Goal: Transaction & Acquisition: Purchase product/service

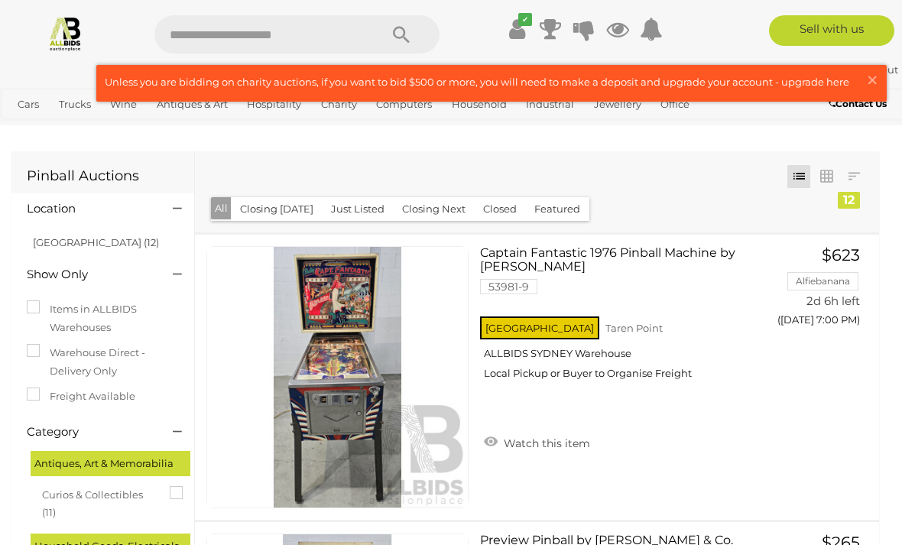
scroll to position [1219, 0]
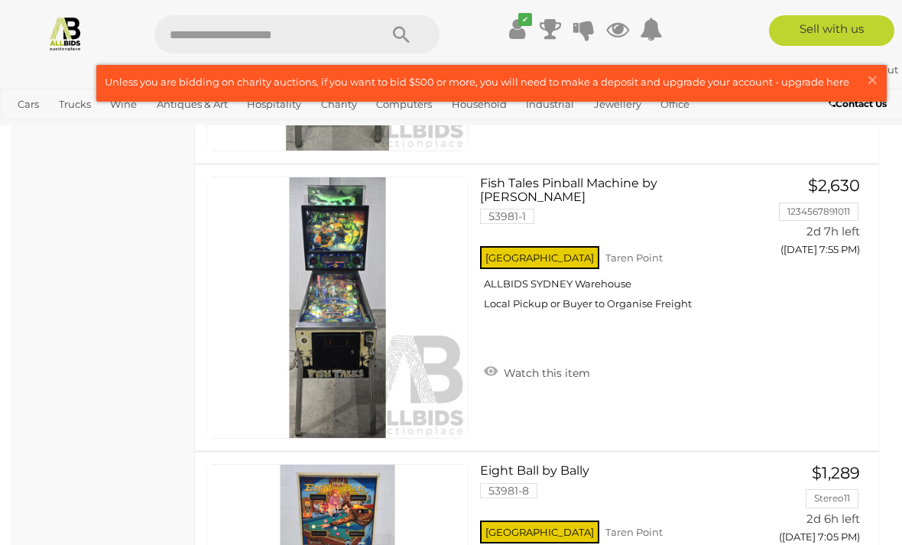
click at [741, 85] on link at bounding box center [491, 83] width 789 height 35
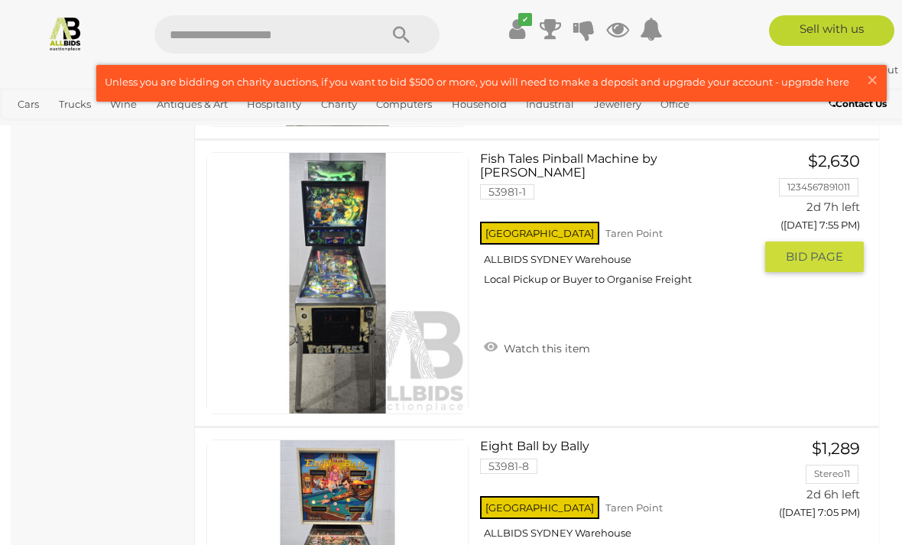
click at [823, 257] on span "BID PAGE" at bounding box center [814, 256] width 57 height 15
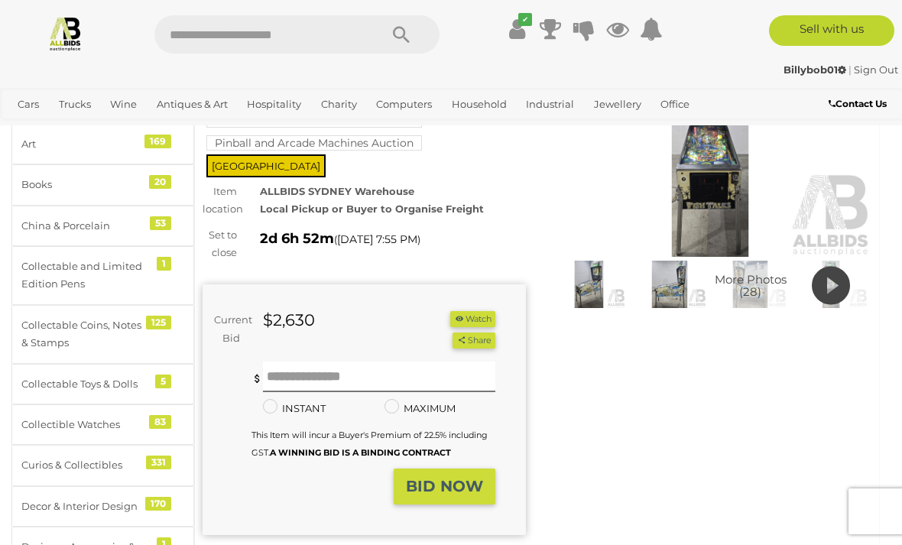
scroll to position [128, 0]
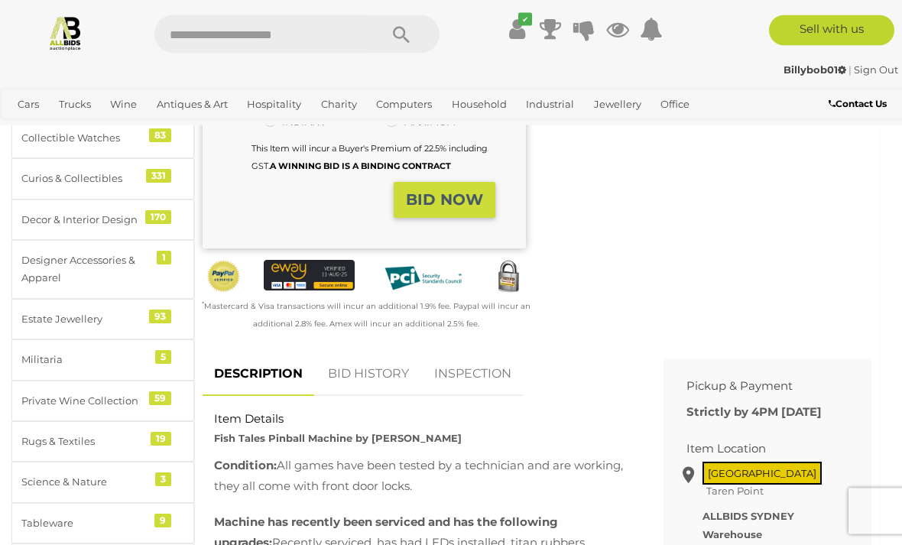
click at [378, 352] on link "BID HISTORY" at bounding box center [368, 374] width 104 height 45
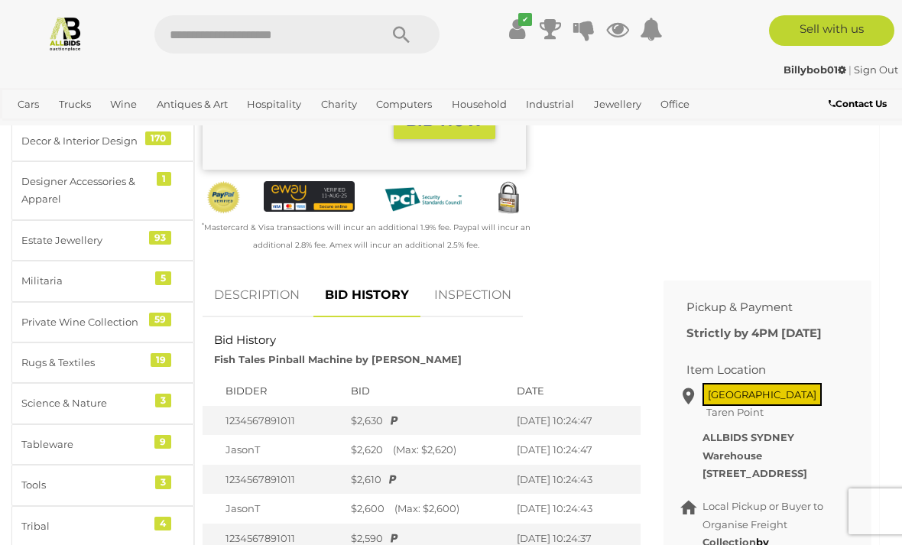
scroll to position [508, 0]
click at [264, 276] on link "DESCRIPTION" at bounding box center [257, 296] width 109 height 45
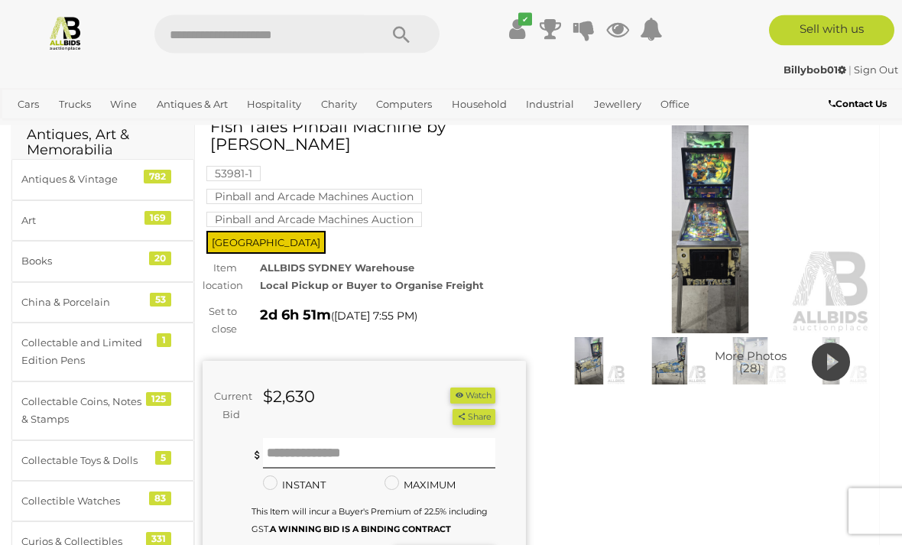
scroll to position [68, 0]
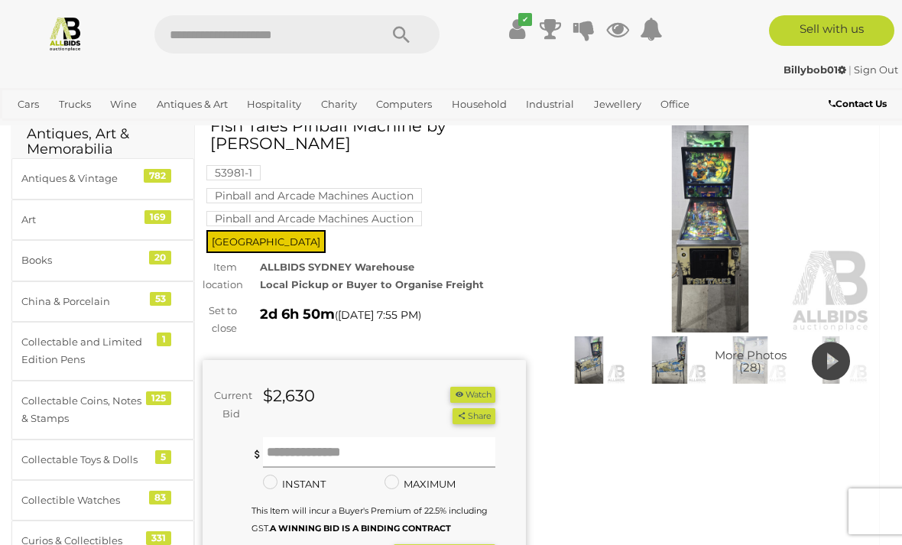
click at [303, 437] on input "text" at bounding box center [379, 452] width 232 height 31
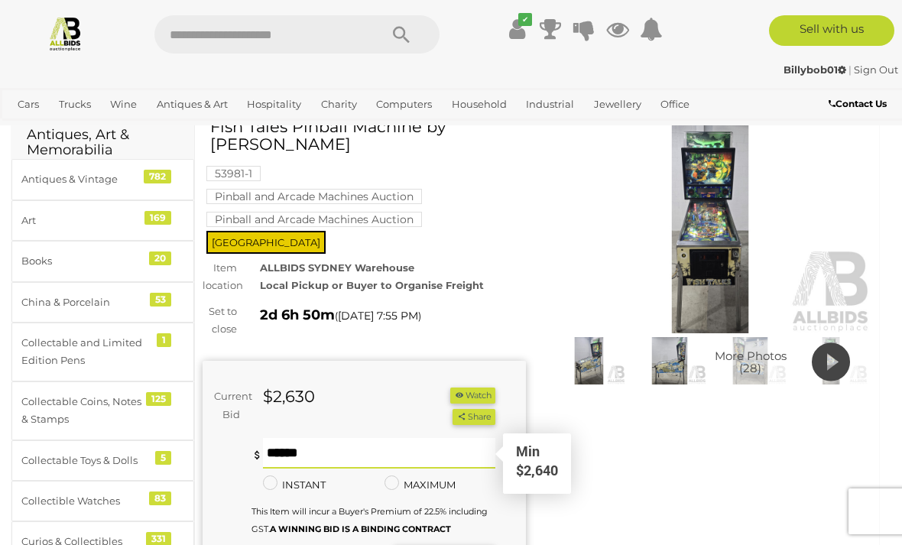
type input "****"
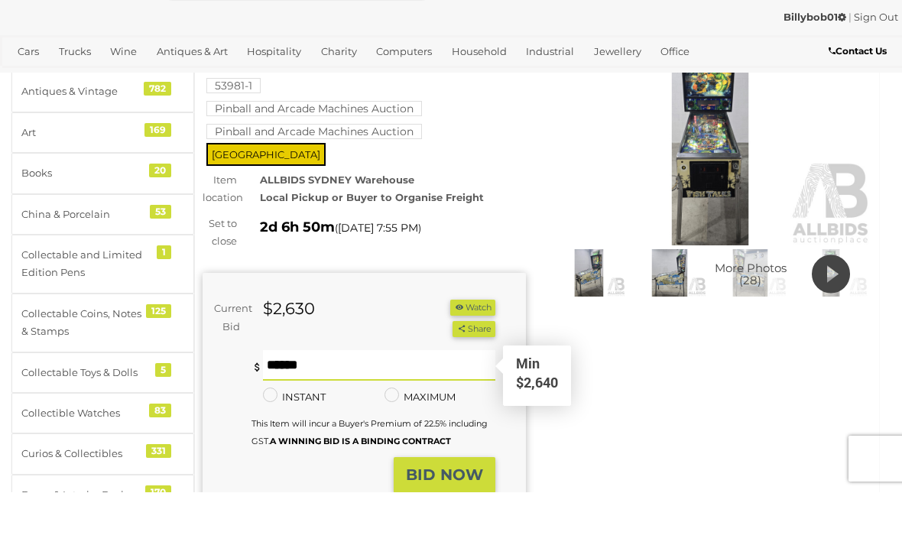
scroll to position [109, 0]
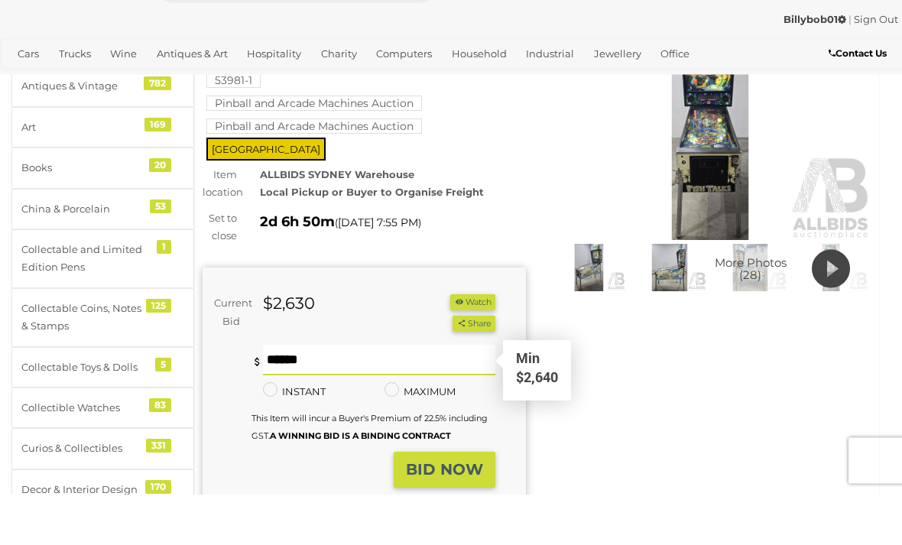
click at [472, 511] on strong "BID NOW" at bounding box center [444, 520] width 77 height 18
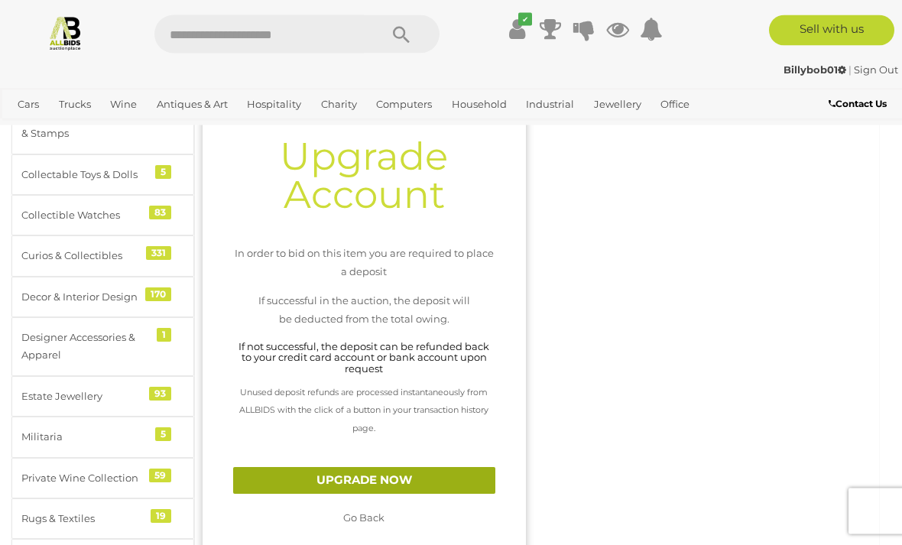
scroll to position [353, 0]
click at [457, 467] on link "UPGRADE NOW" at bounding box center [364, 480] width 262 height 27
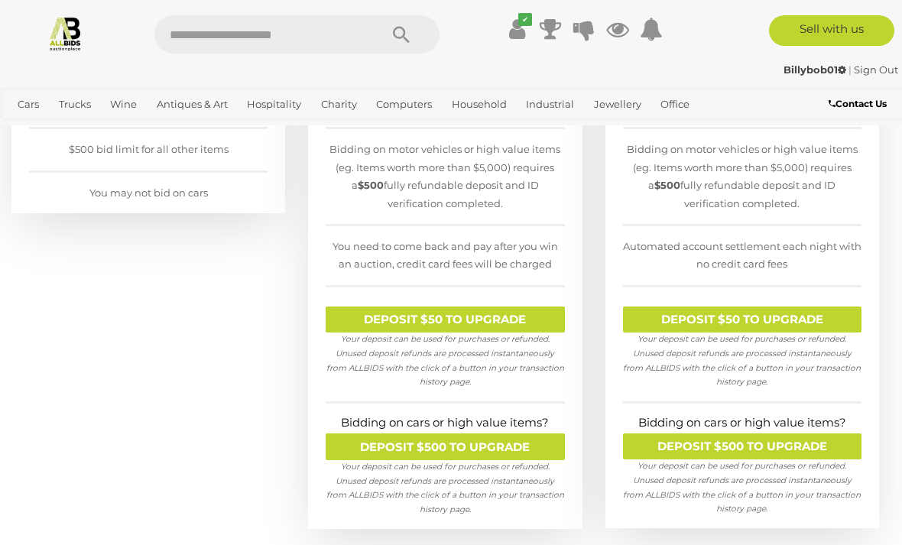
scroll to position [427, 0]
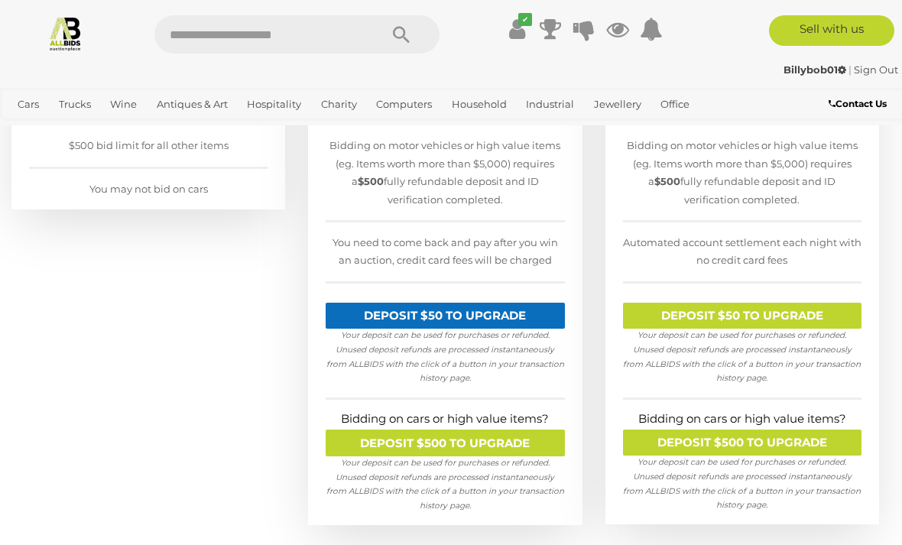
click at [537, 315] on link "DEPOSIT $50 TO UPGRADE" at bounding box center [445, 316] width 238 height 27
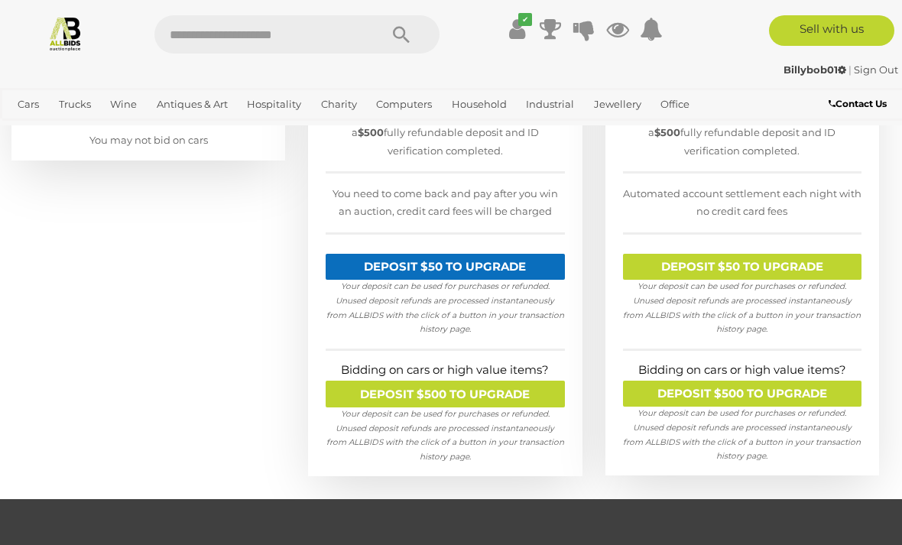
scroll to position [481, 0]
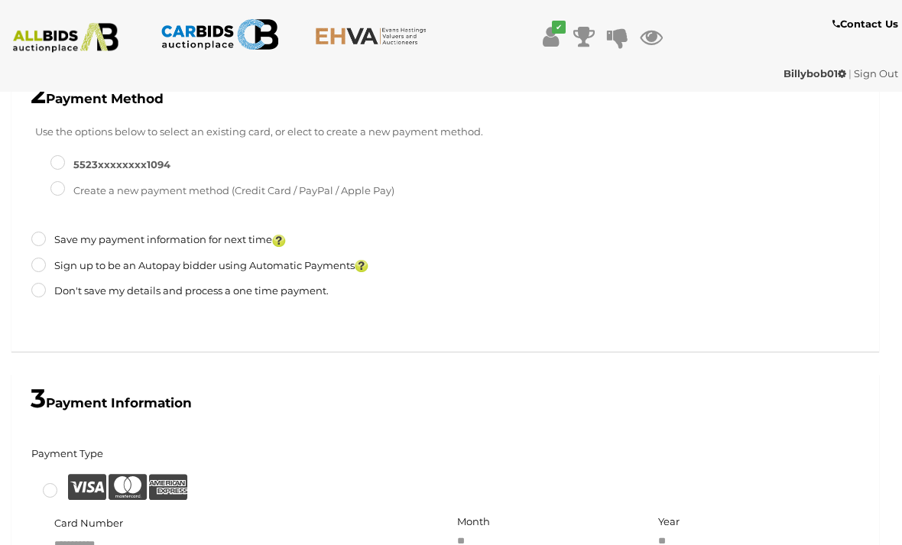
scroll to position [517, 0]
click at [105, 159] on label "5523XXXXXXXX1094" at bounding box center [110, 164] width 120 height 18
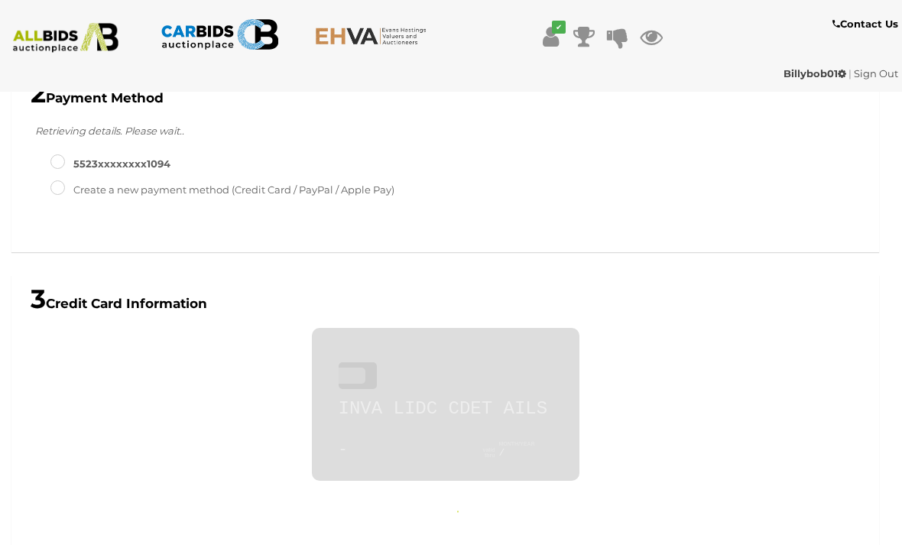
type input "*****"
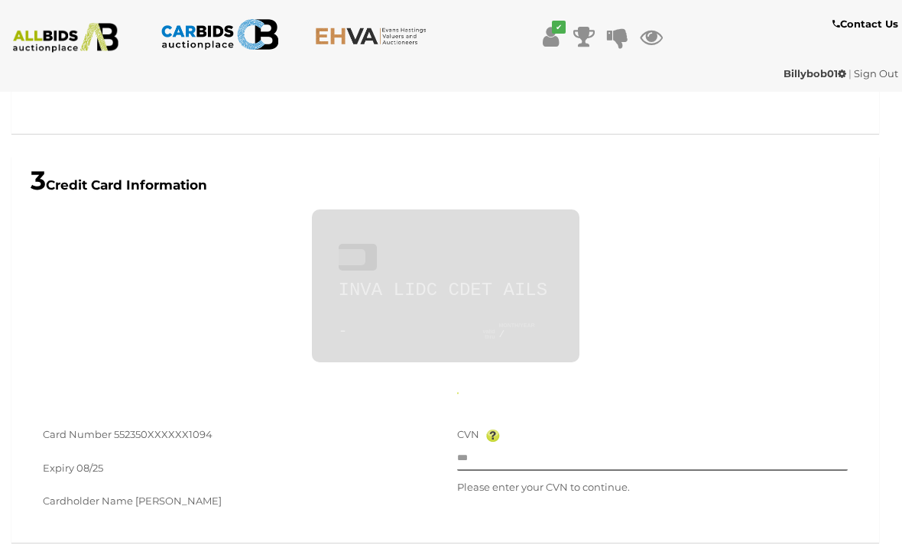
type input "**********"
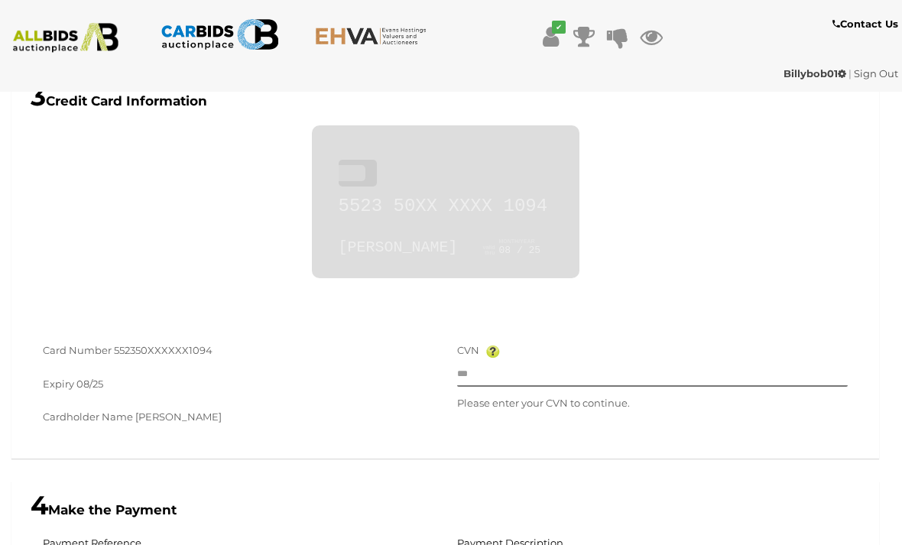
scroll to position [710, 0]
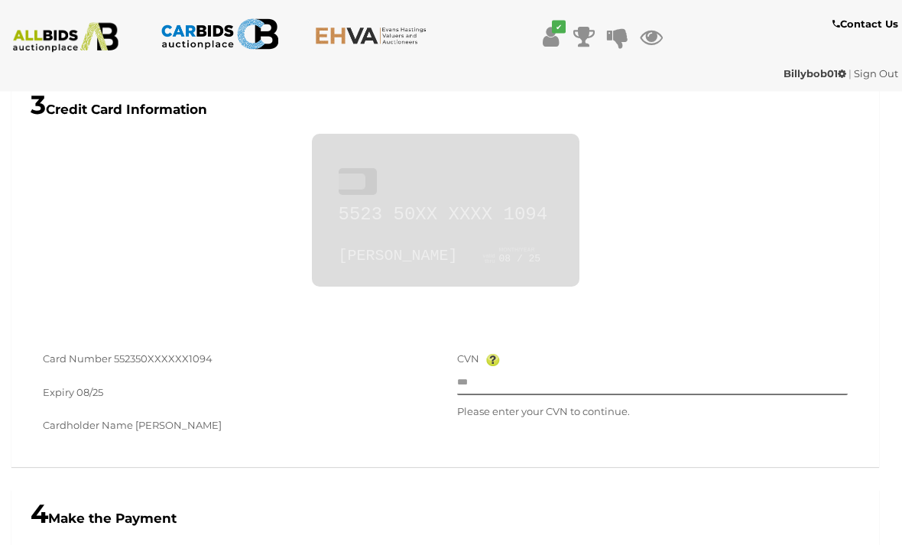
click at [58, 384] on label "Expiry" at bounding box center [58, 393] width 31 height 18
click at [58, 352] on label "Card Number" at bounding box center [77, 360] width 69 height 18
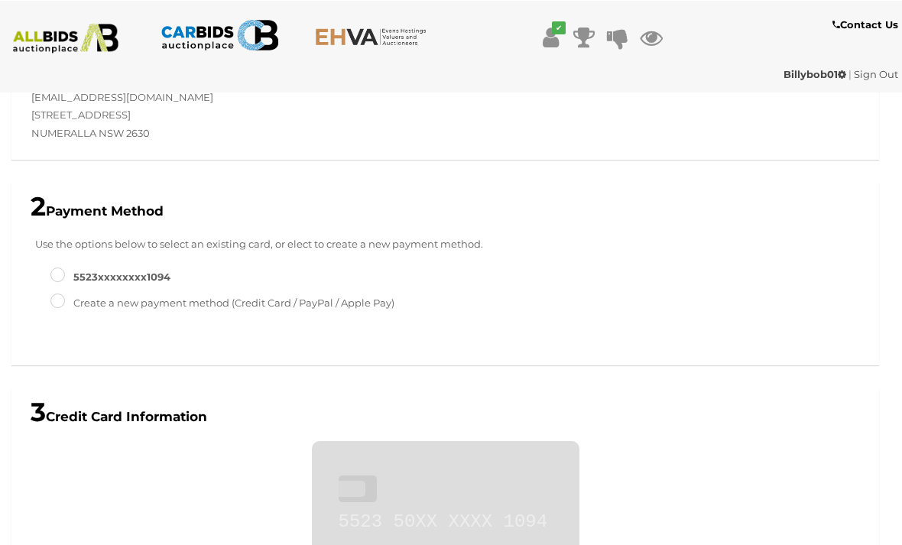
type input "**"
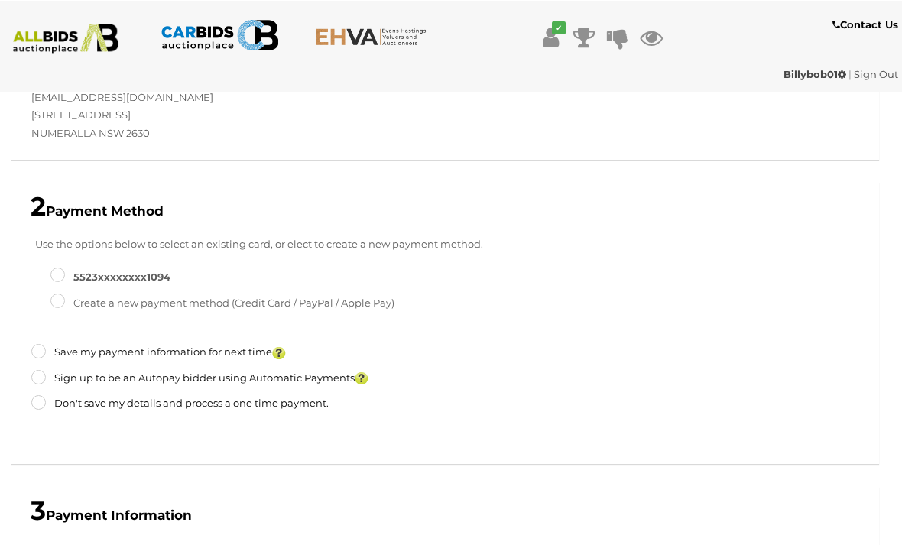
scroll to position [582, 0]
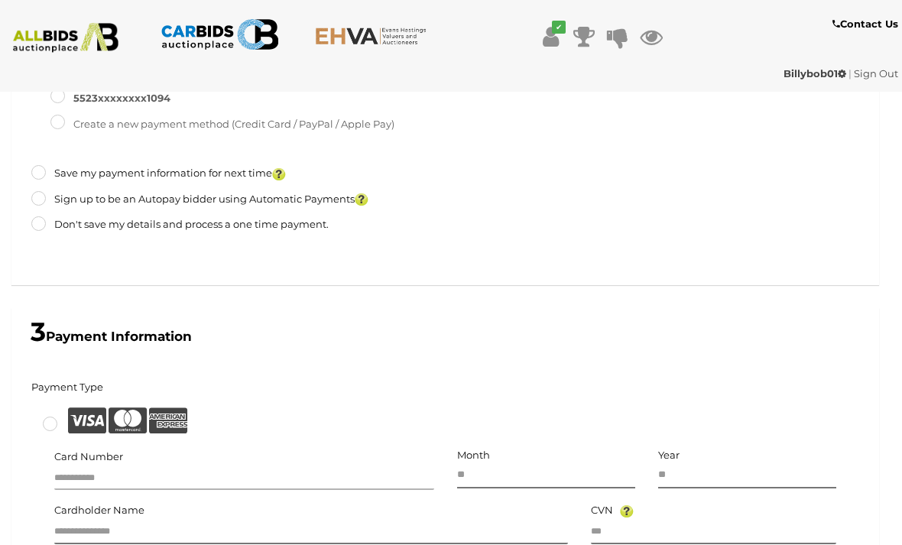
click at [140, 474] on input "text" at bounding box center [244, 478] width 380 height 23
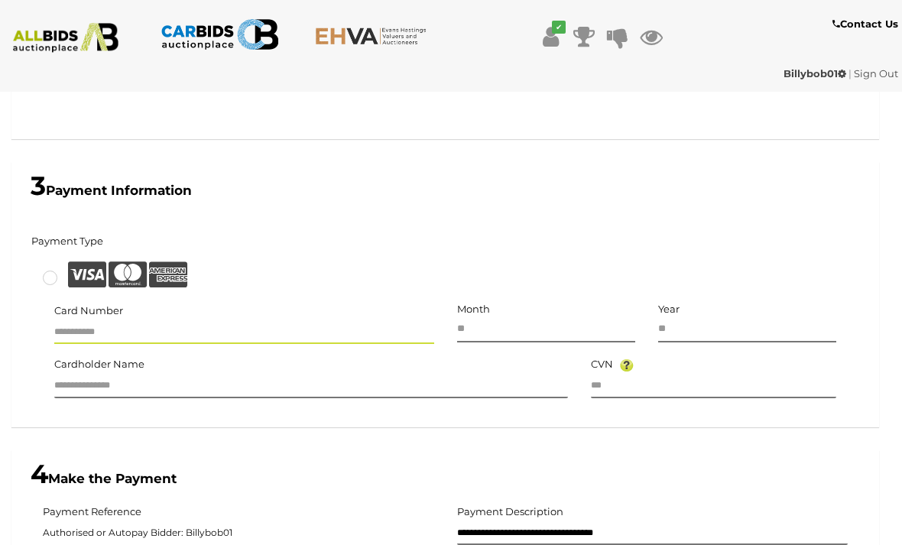
scroll to position [729, 0]
type input "**********"
click at [546, 319] on input at bounding box center [546, 328] width 178 height 27
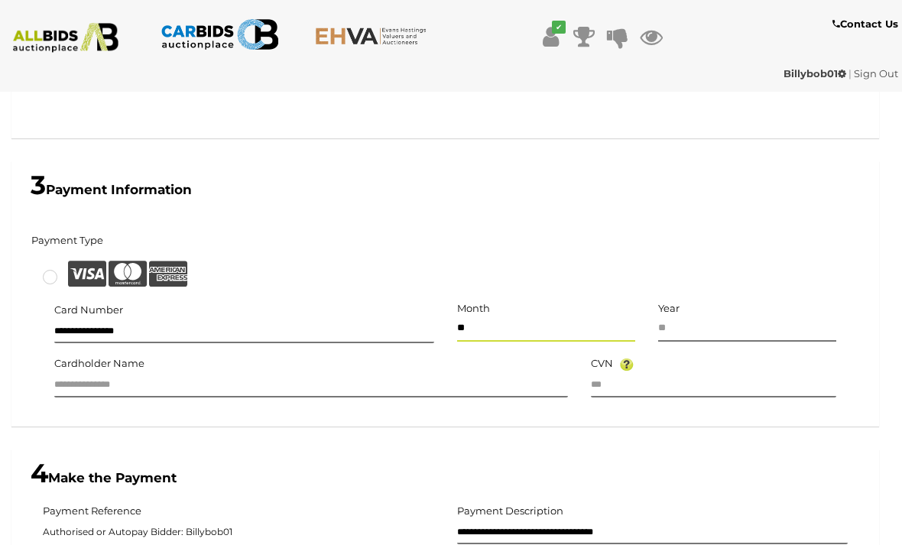
type input "**"
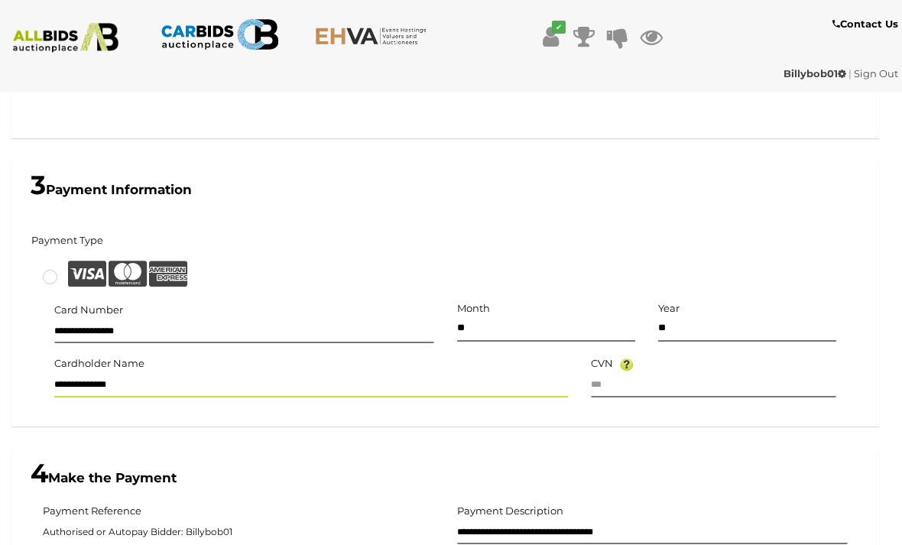
type input "**********"
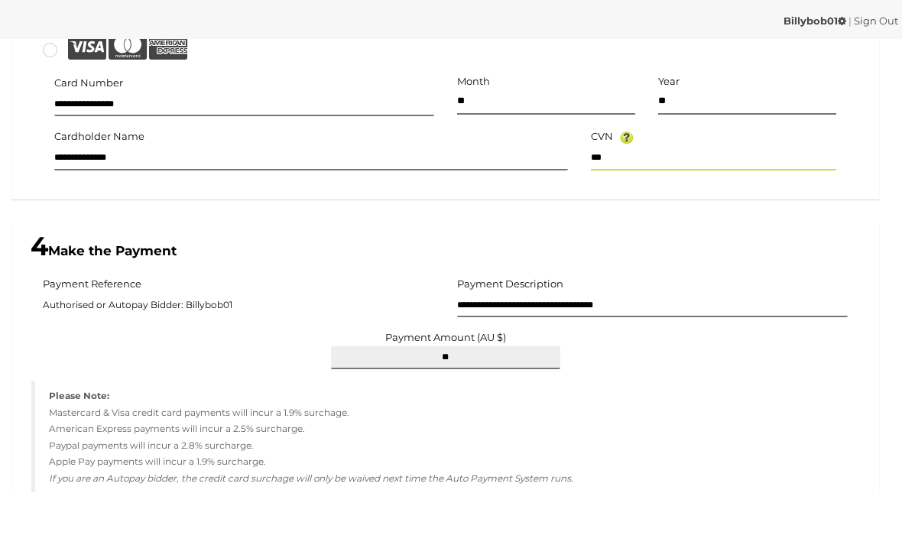
scroll to position [953, 0]
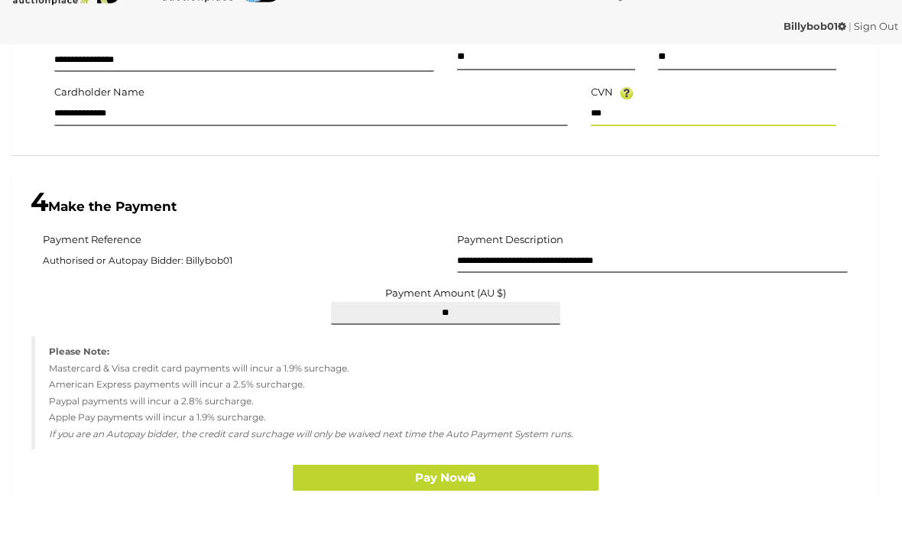
type input "***"
click at [721, 297] on input "**********" at bounding box center [652, 308] width 391 height 23
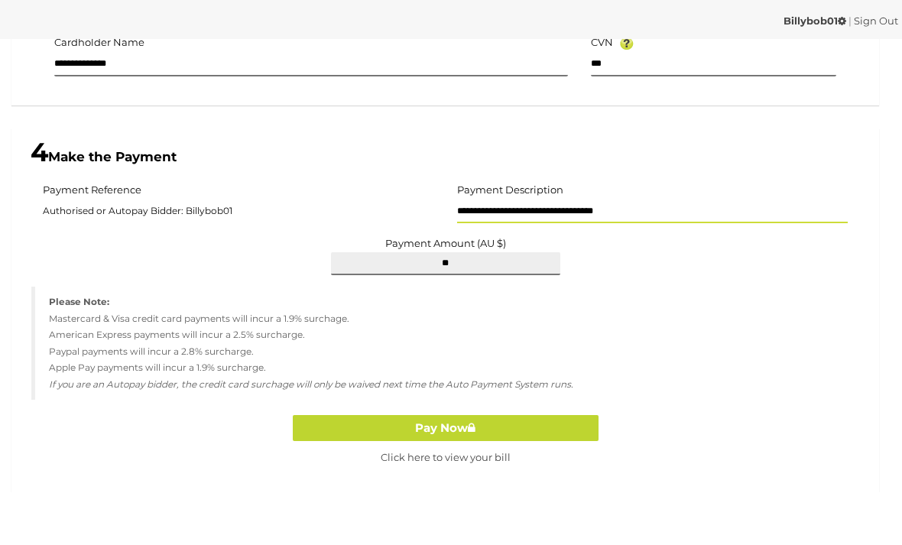
scroll to position [1016, 0]
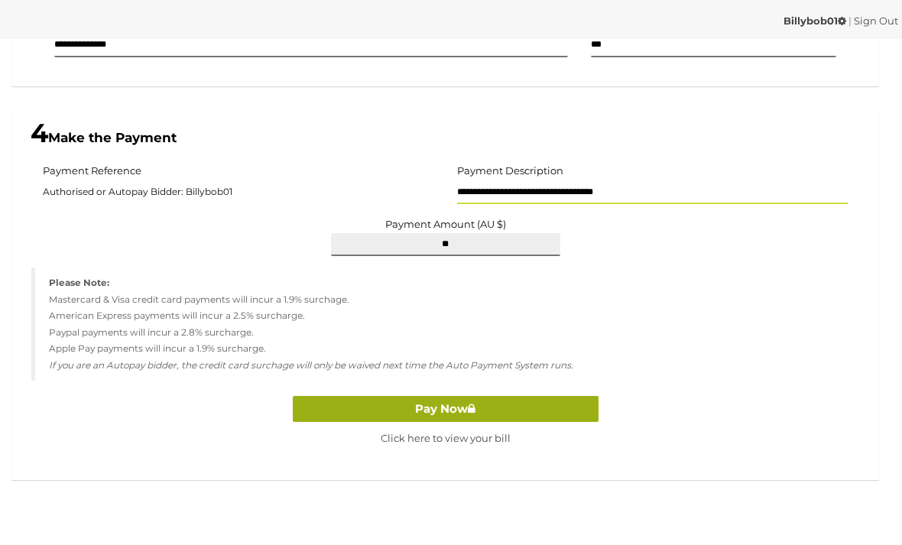
click at [540, 449] on button "Pay Now" at bounding box center [446, 462] width 306 height 27
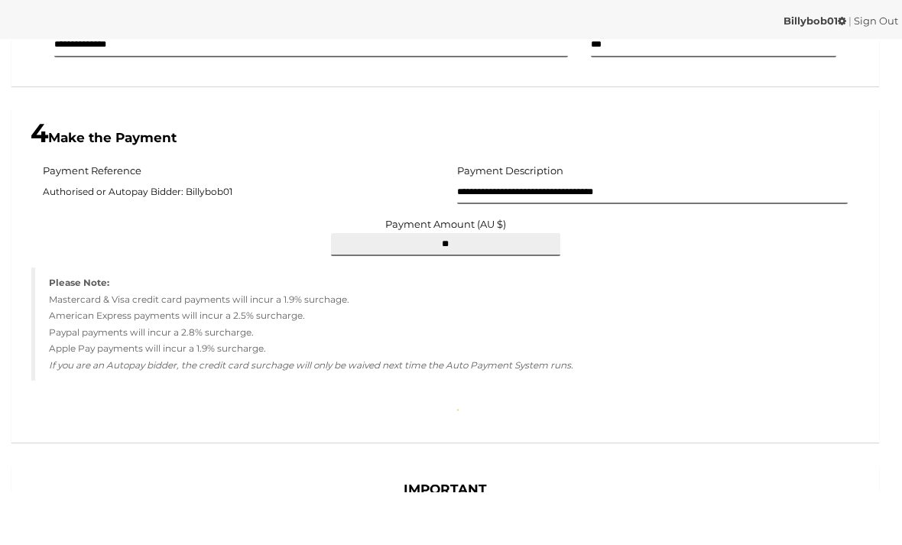
scroll to position [1069, 0]
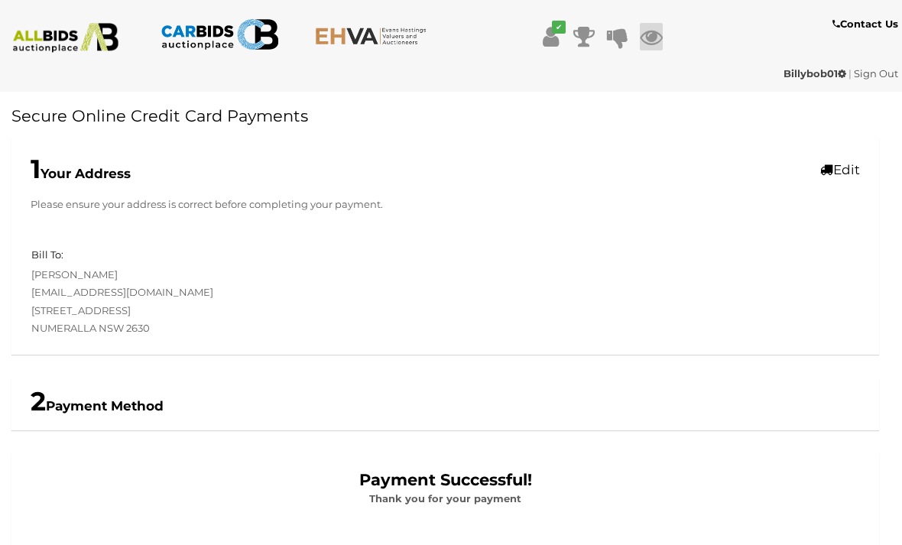
click at [659, 46] on icon at bounding box center [651, 37] width 23 height 28
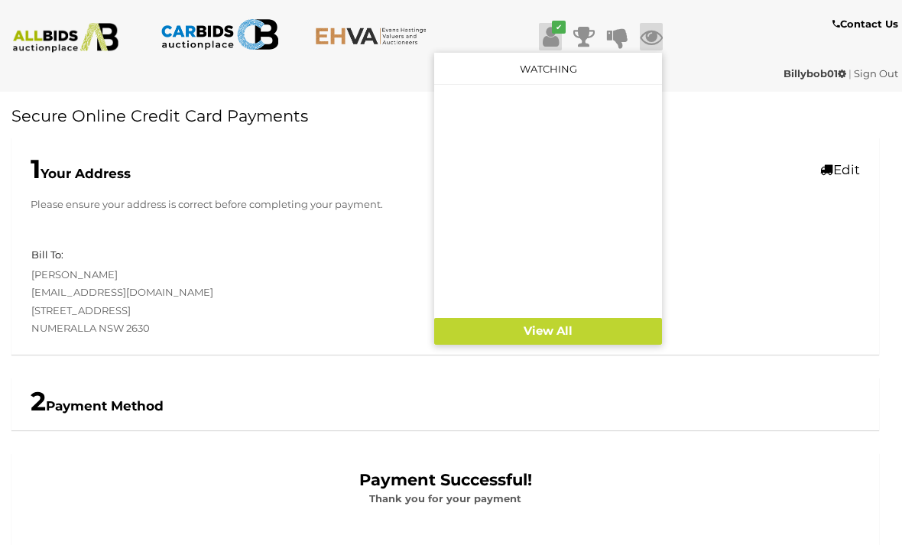
click at [554, 45] on icon at bounding box center [551, 37] width 16 height 28
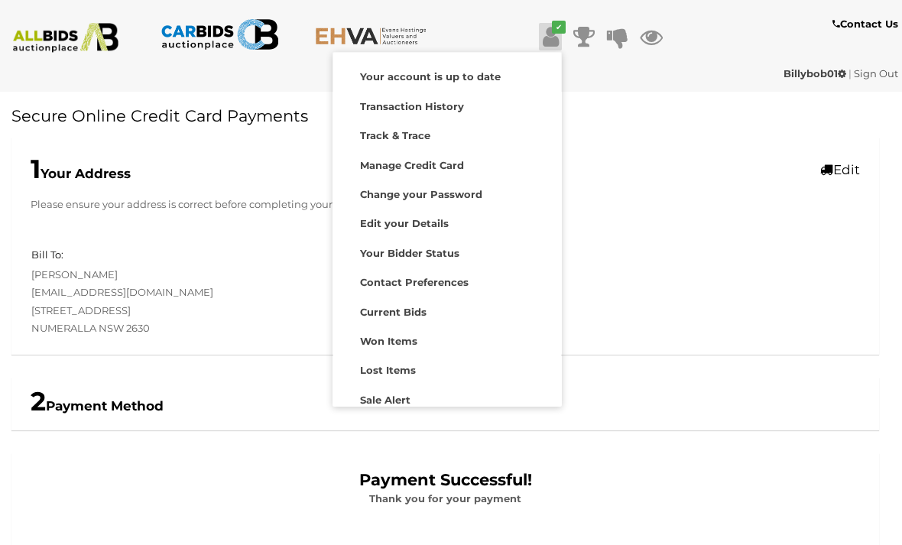
click at [631, 176] on div at bounding box center [451, 272] width 902 height 545
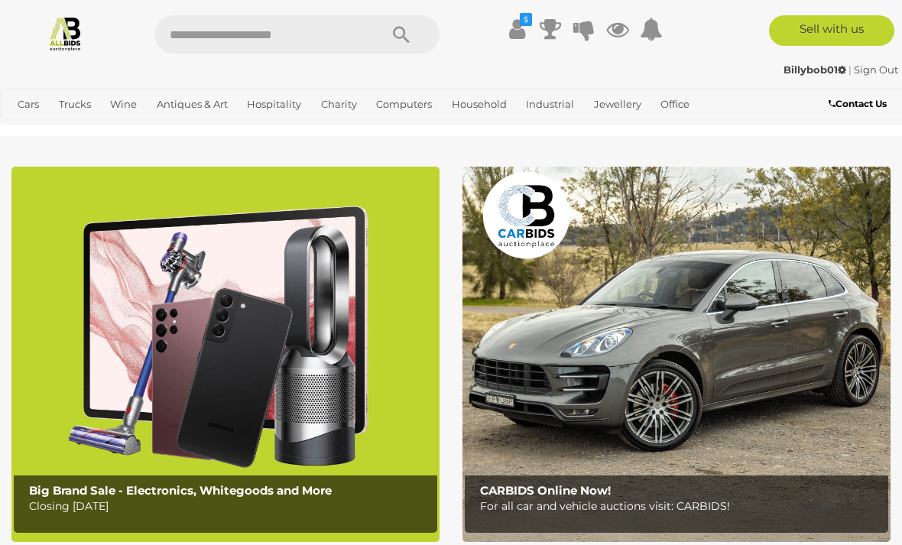
click at [329, 37] on input "text" at bounding box center [258, 34] width 209 height 38
type input "*******"
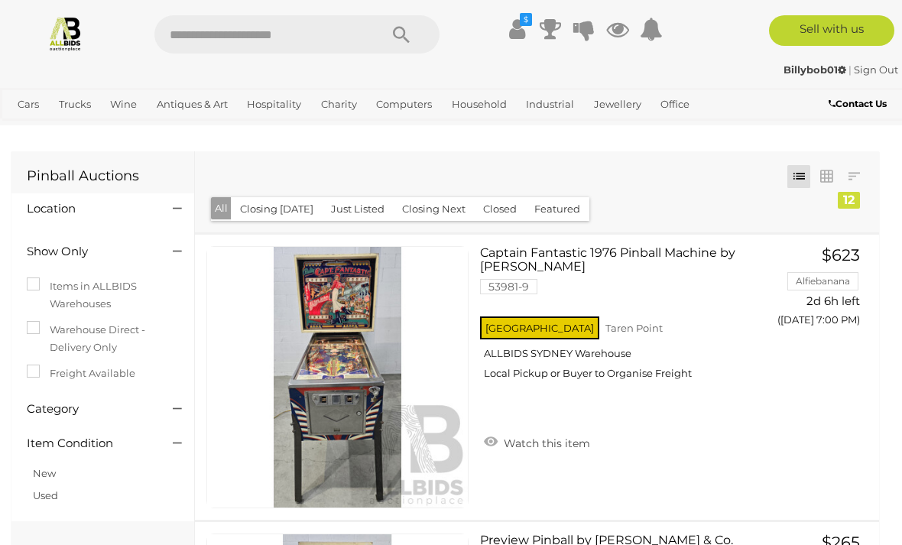
scroll to position [1302, 0]
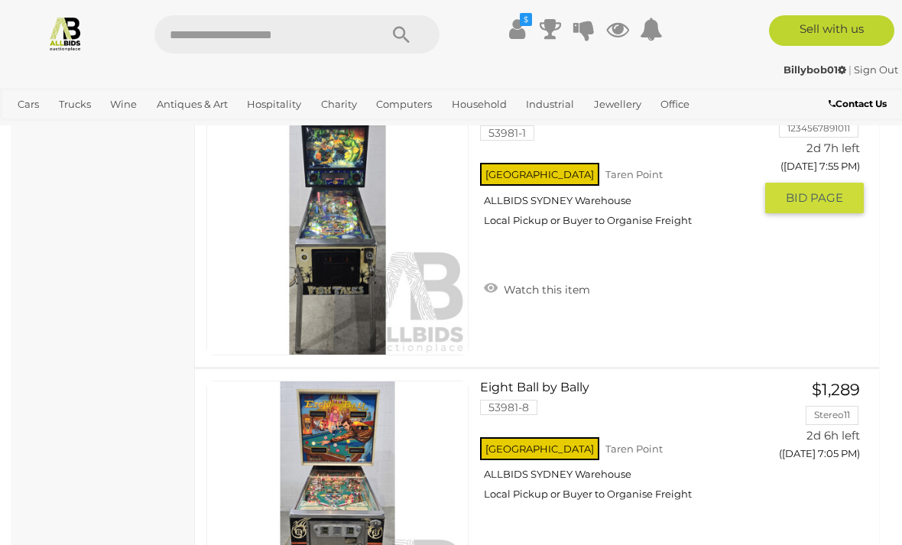
click at [832, 205] on button "GO TO BID PAGE" at bounding box center [814, 198] width 99 height 31
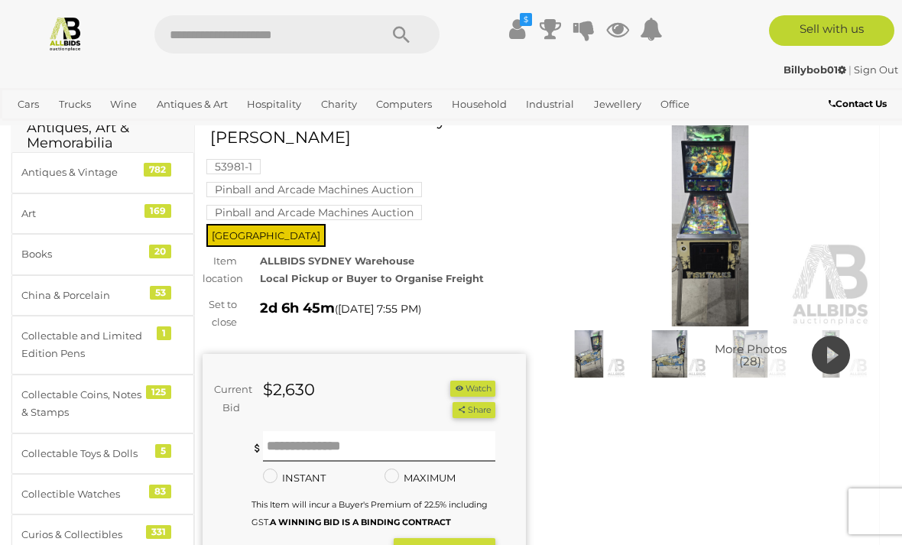
scroll to position [87, 0]
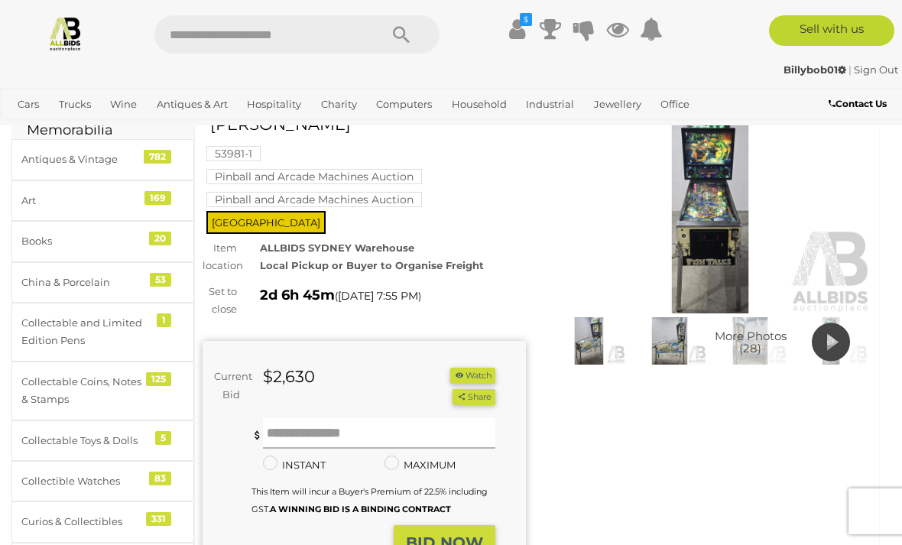
click at [350, 420] on input "text" at bounding box center [379, 433] width 232 height 31
type input "****"
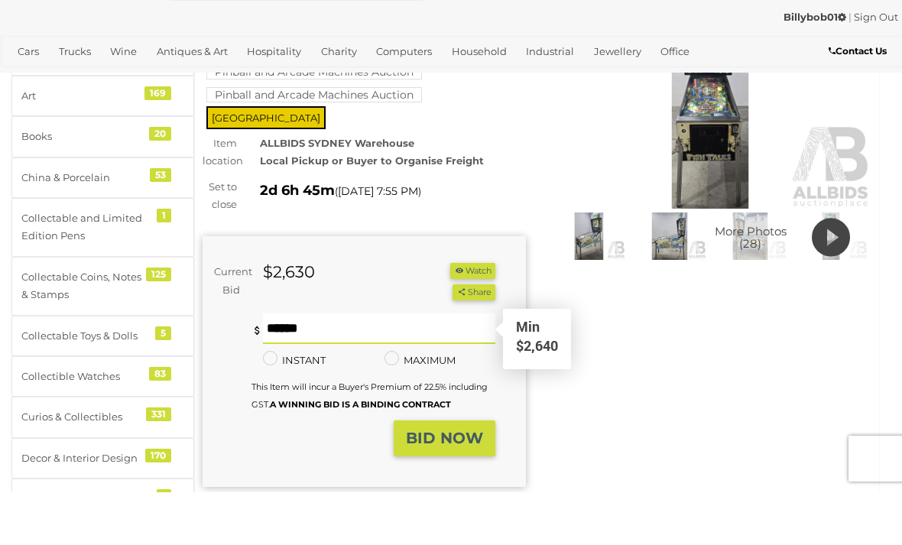
scroll to position [142, 0]
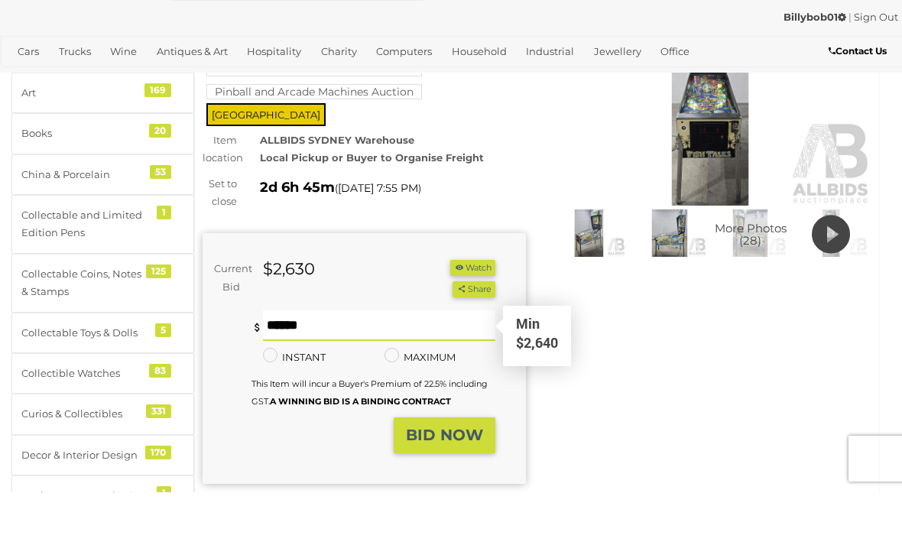
click at [466, 478] on strong "BID NOW" at bounding box center [444, 487] width 77 height 18
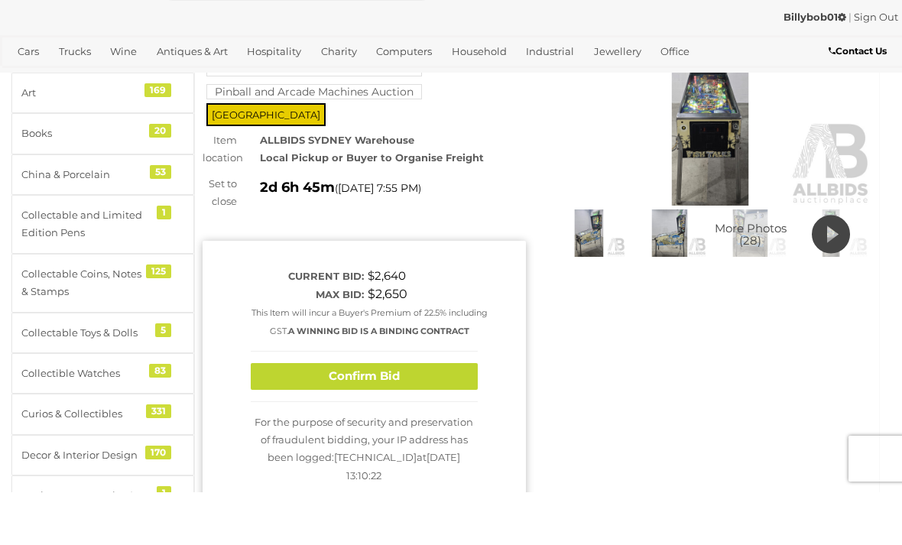
scroll to position [196, 0]
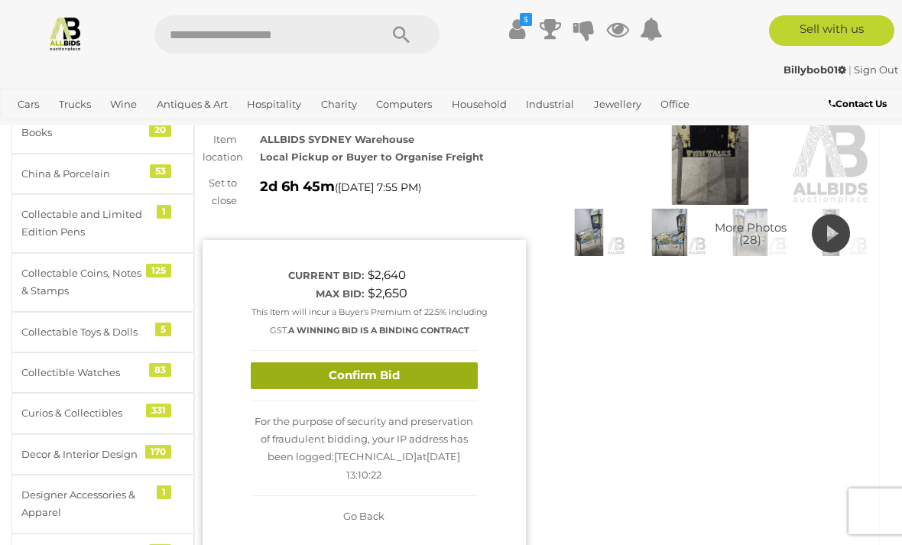
click at [277, 379] on button "Confirm Bid" at bounding box center [364, 375] width 227 height 27
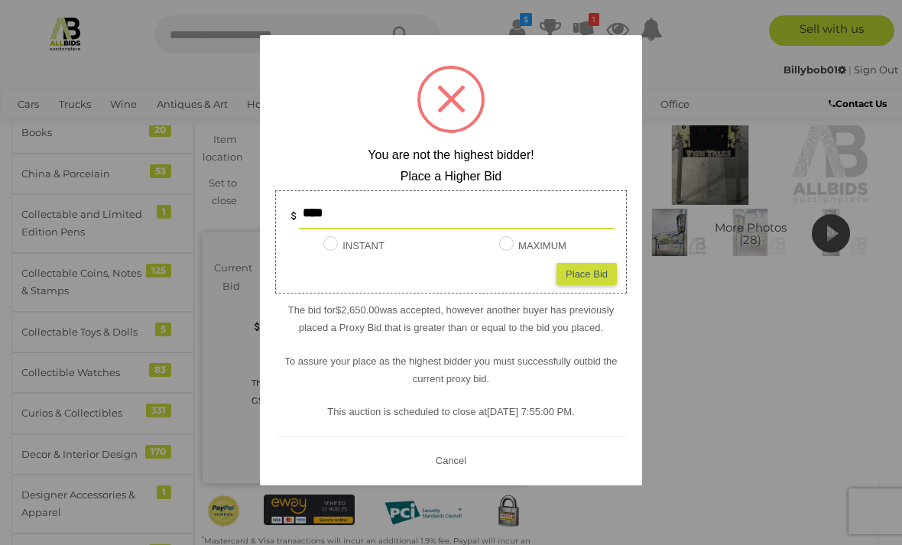
scroll to position [195, 0]
type input "****"
click at [600, 284] on div "Place Bid" at bounding box center [586, 273] width 60 height 22
type input "****"
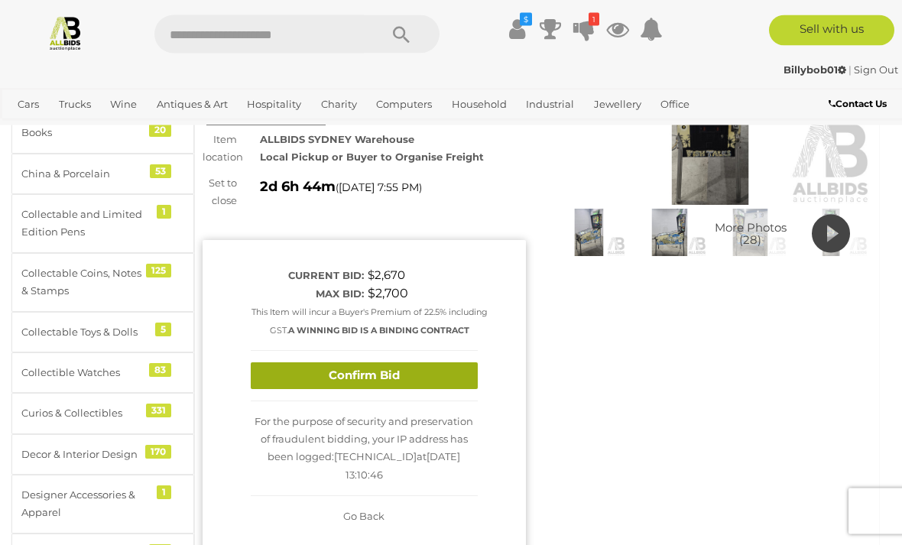
click at [449, 380] on button "Confirm Bid" at bounding box center [364, 376] width 227 height 27
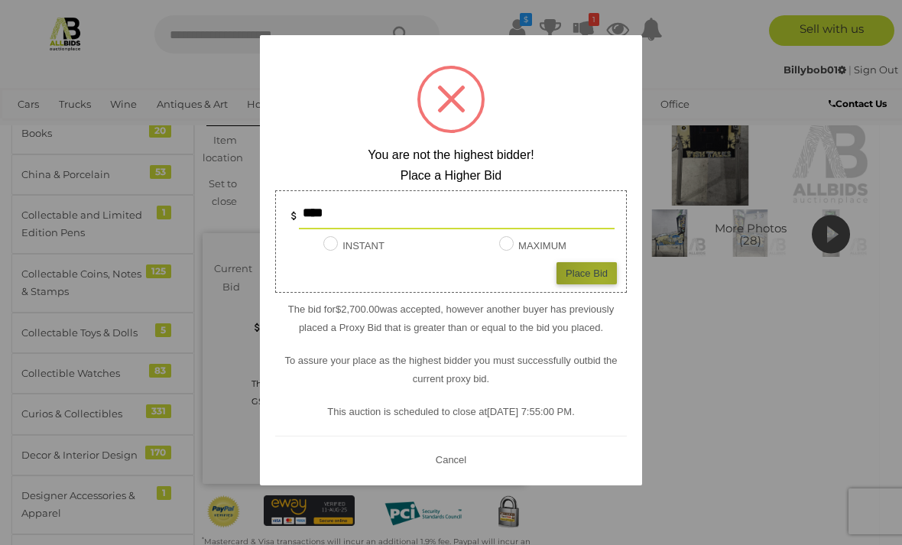
click at [601, 284] on div "Place Bid" at bounding box center [586, 273] width 60 height 22
type input "****"
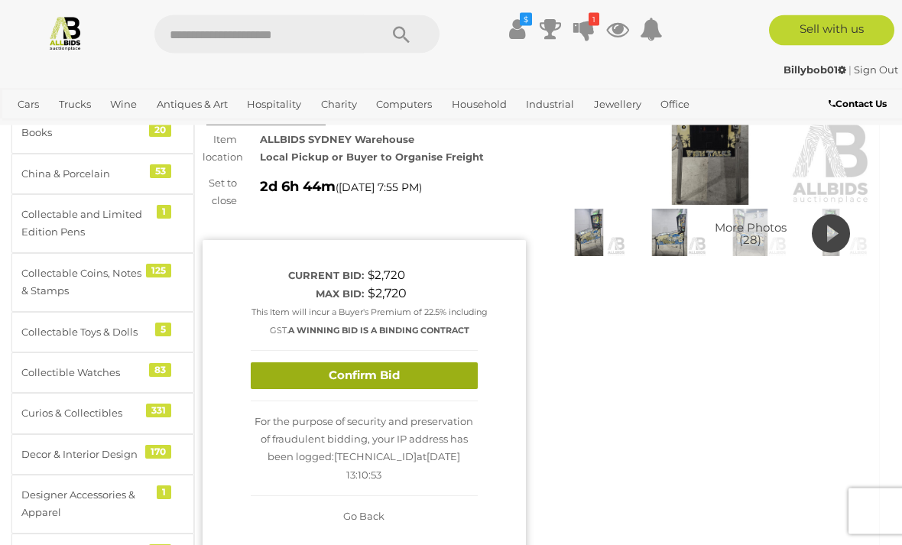
click at [434, 372] on button "Confirm Bid" at bounding box center [364, 376] width 227 height 27
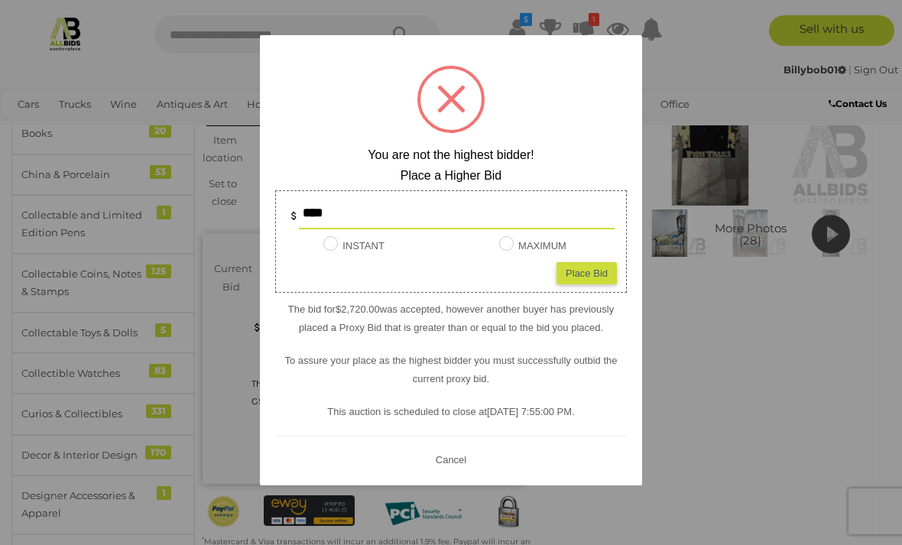
click at [595, 284] on div "Place Bid" at bounding box center [586, 273] width 60 height 22
type input "****"
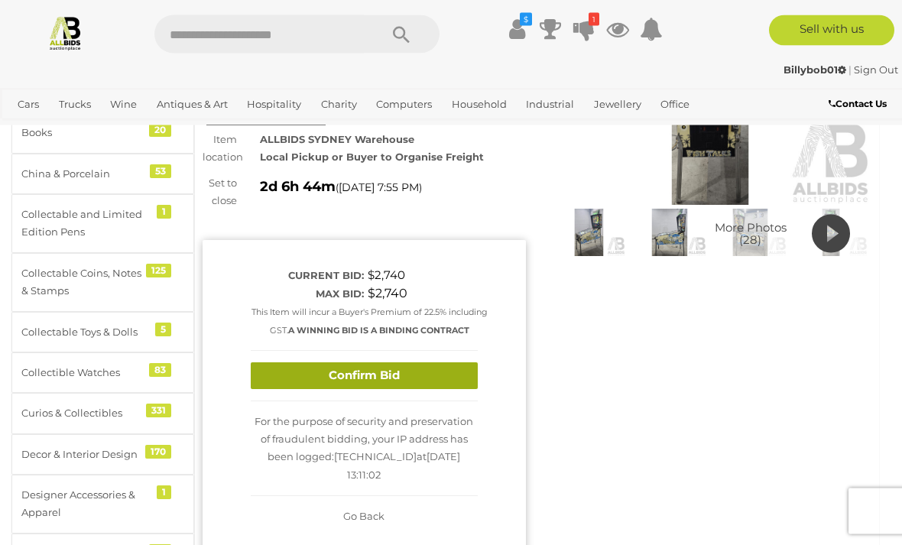
click at [404, 375] on button "Confirm Bid" at bounding box center [364, 376] width 227 height 27
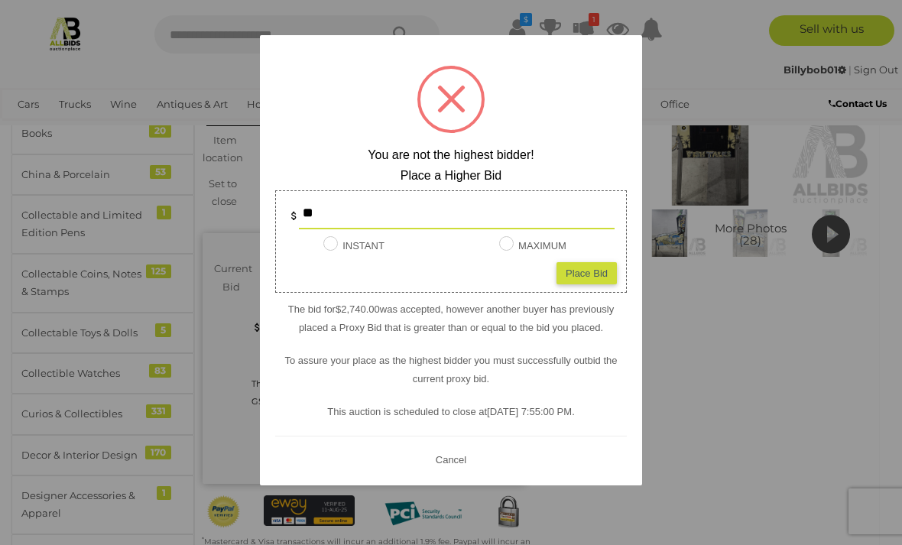
type input "*"
type input "****"
click at [459, 469] on button "Cancel" at bounding box center [451, 459] width 40 height 19
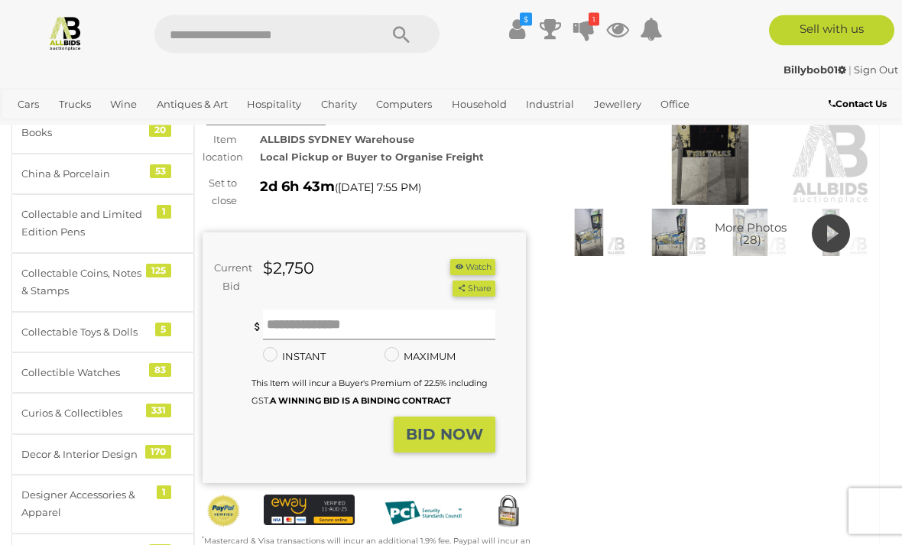
click at [373, 310] on input "text" at bounding box center [379, 325] width 232 height 31
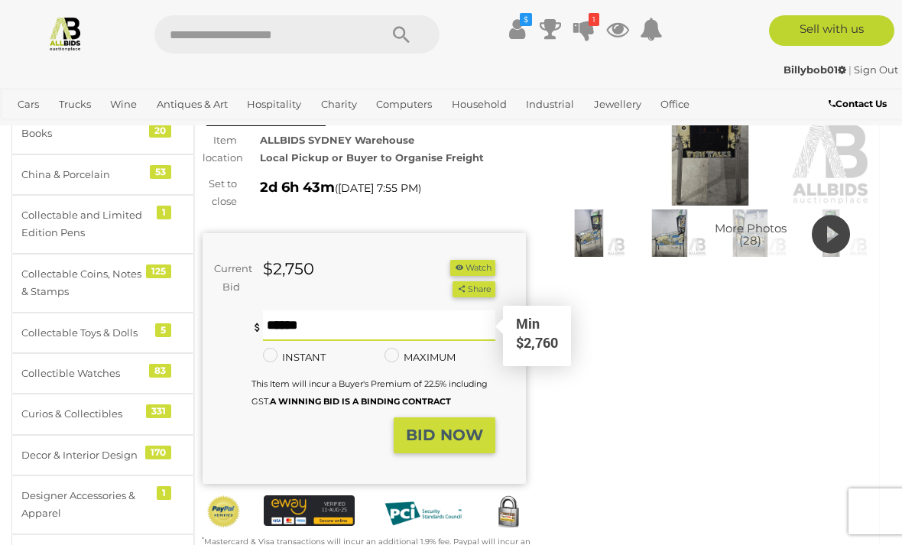
type input "****"
click at [468, 426] on strong "BID NOW" at bounding box center [444, 435] width 77 height 18
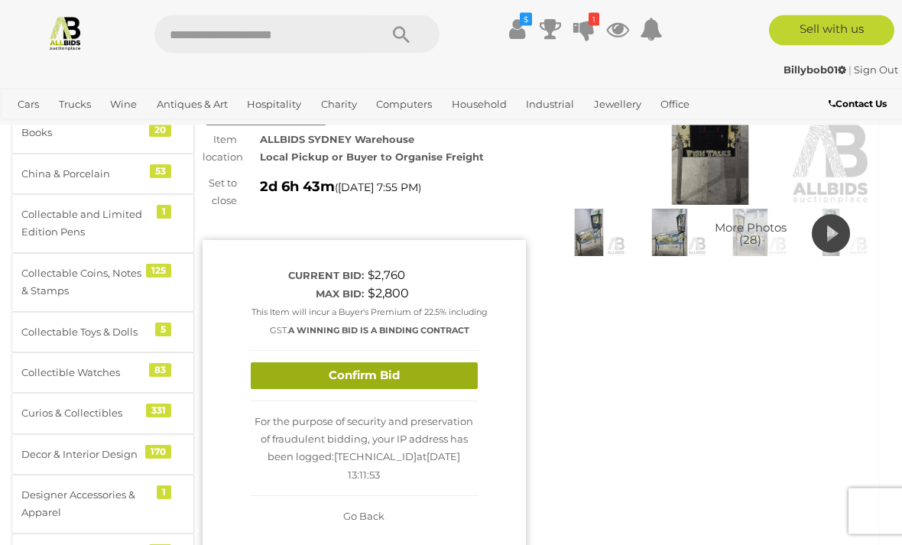
click at [448, 376] on button "Confirm Bid" at bounding box center [364, 376] width 227 height 27
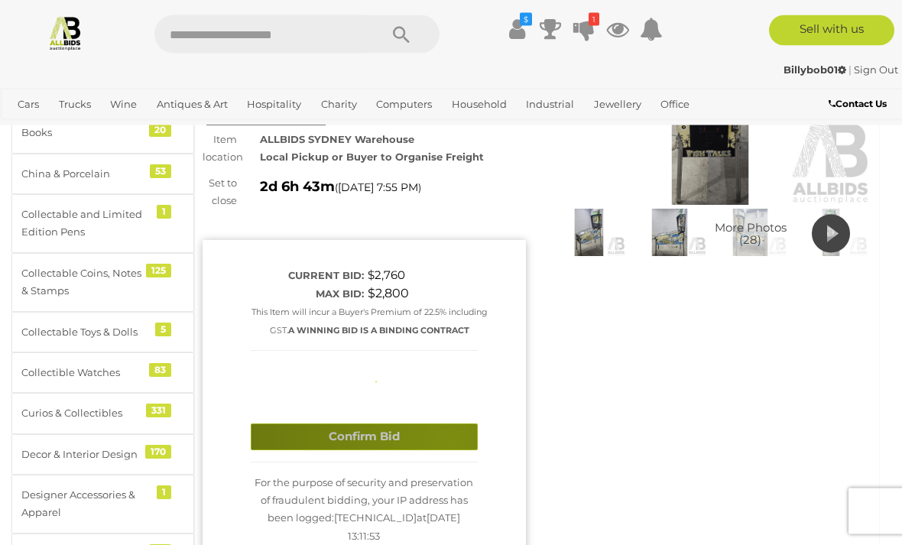
scroll to position [196, 0]
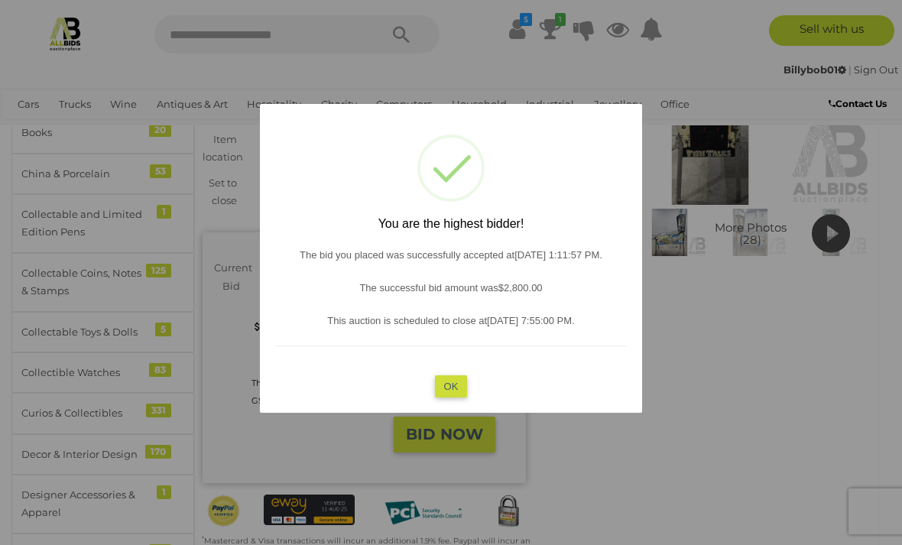
click at [459, 397] on button "OK" at bounding box center [451, 385] width 33 height 22
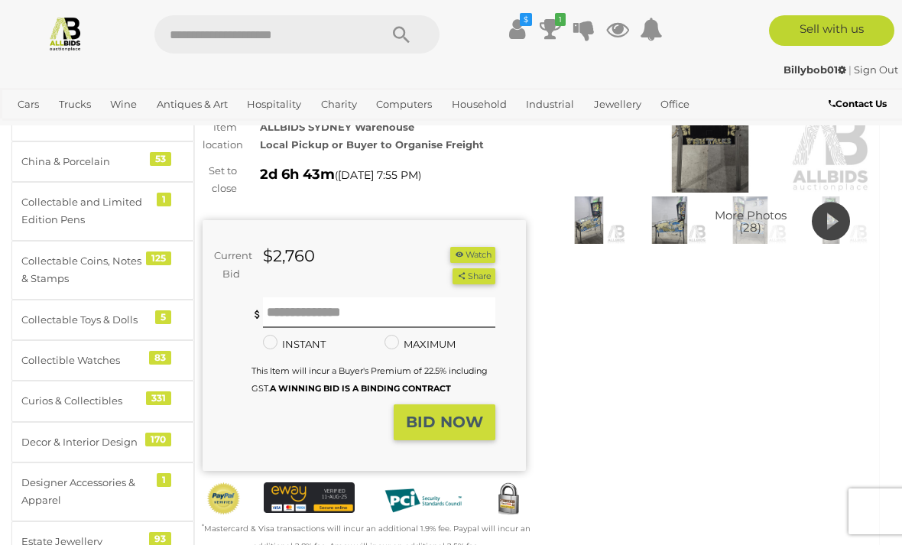
scroll to position [207, 0]
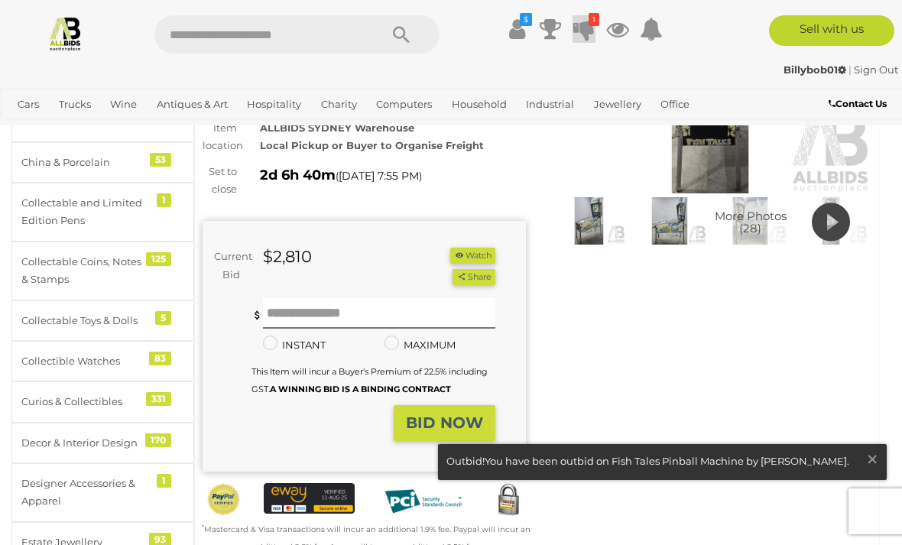
click at [592, 40] on icon at bounding box center [583, 29] width 21 height 28
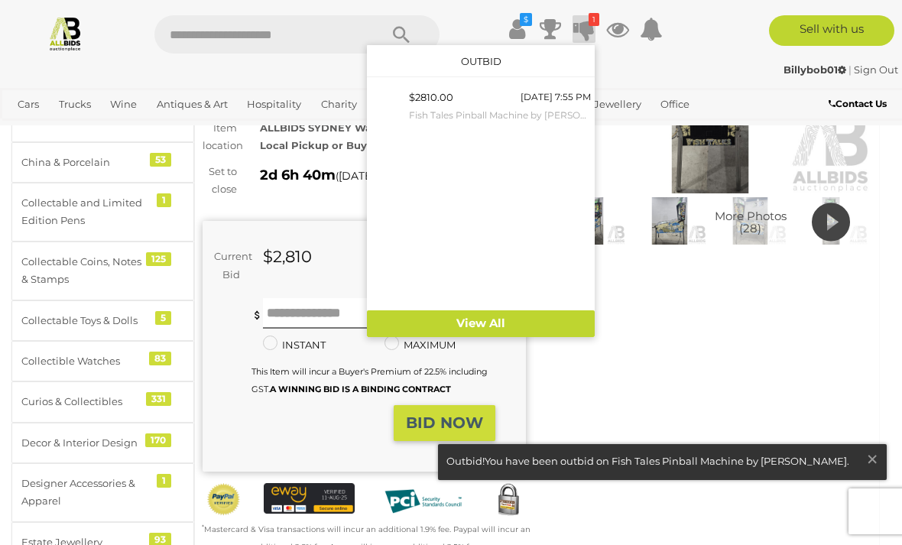
click at [682, 342] on div at bounding box center [451, 272] width 902 height 545
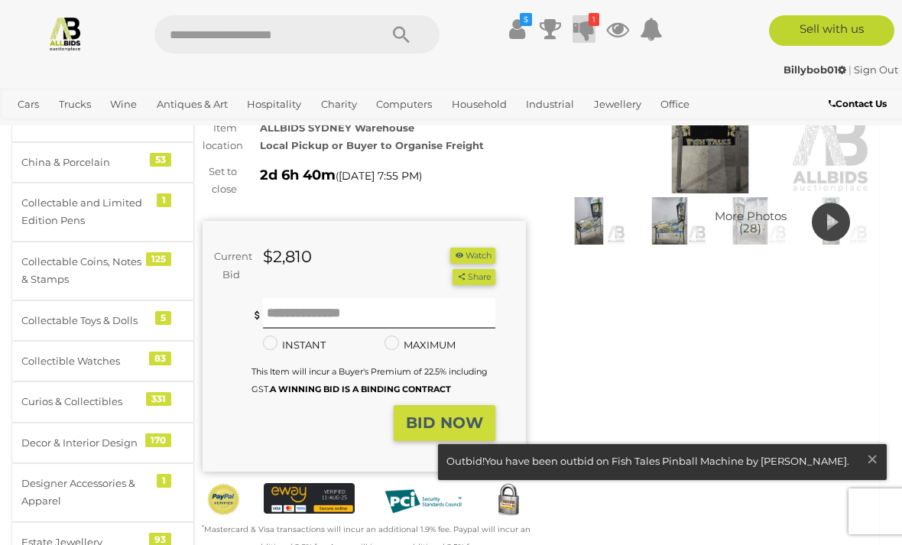
click at [588, 18] on icon at bounding box center [583, 29] width 21 height 28
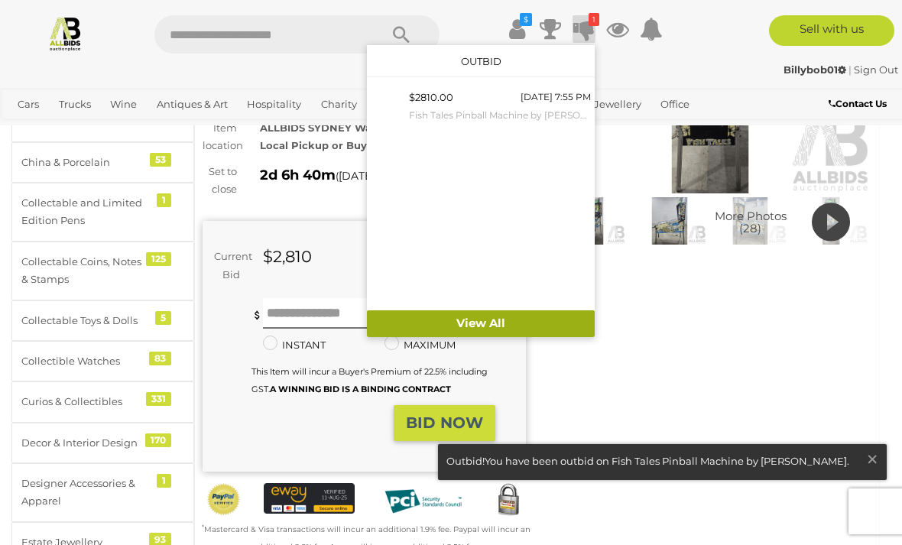
click at [490, 327] on link "View All" at bounding box center [481, 323] width 228 height 27
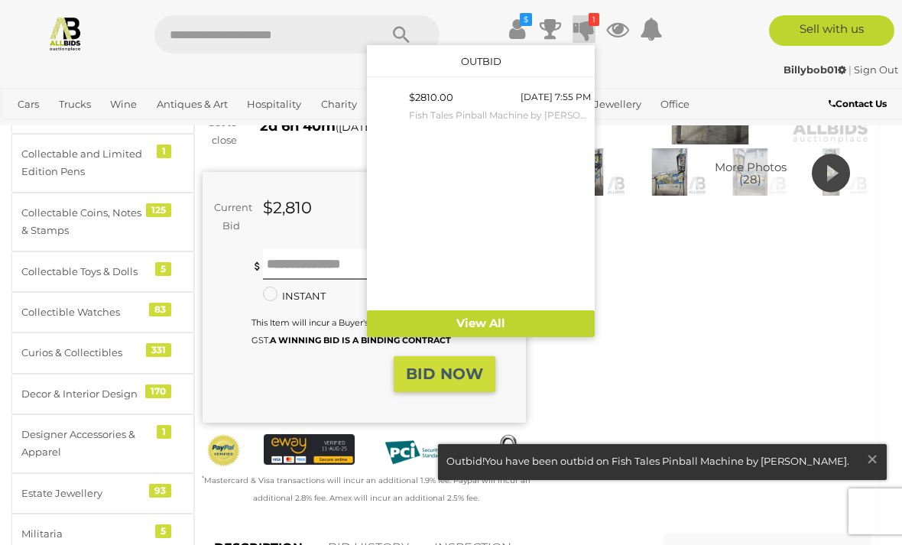
click at [744, 318] on div at bounding box center [451, 272] width 902 height 545
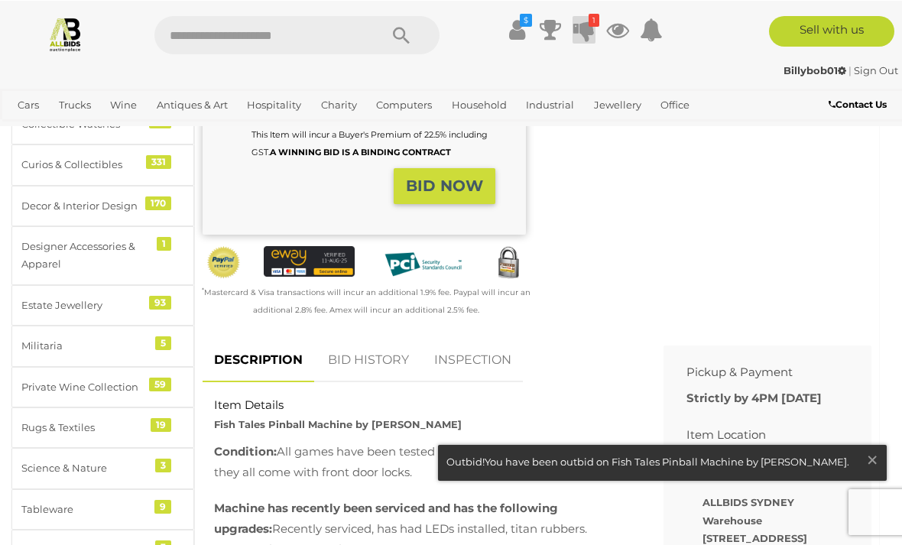
click at [383, 342] on link "BID HISTORY" at bounding box center [368, 359] width 104 height 45
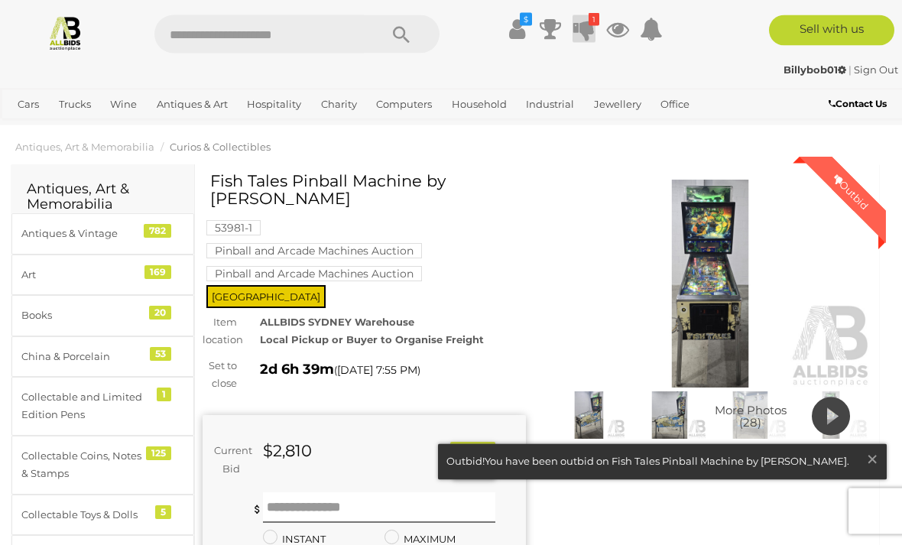
scroll to position [0, 0]
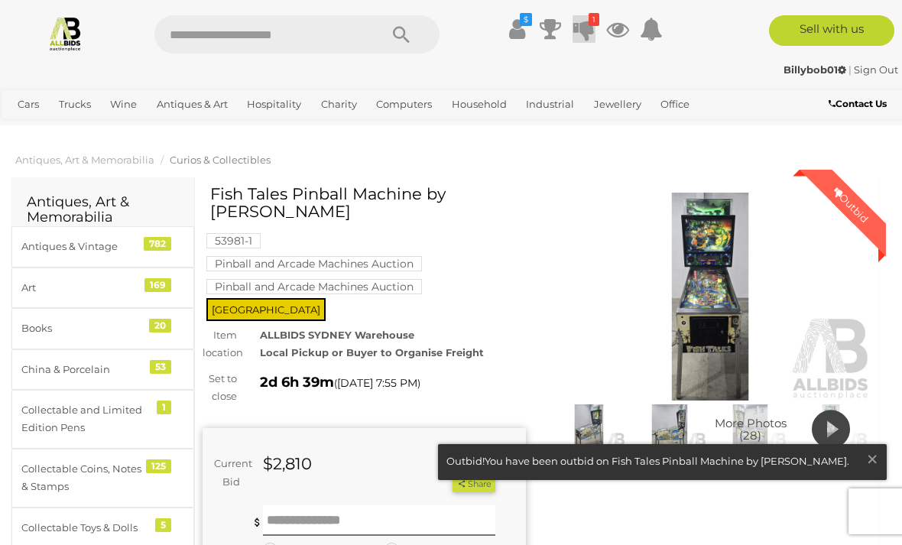
click at [710, 293] on img at bounding box center [710, 297] width 323 height 208
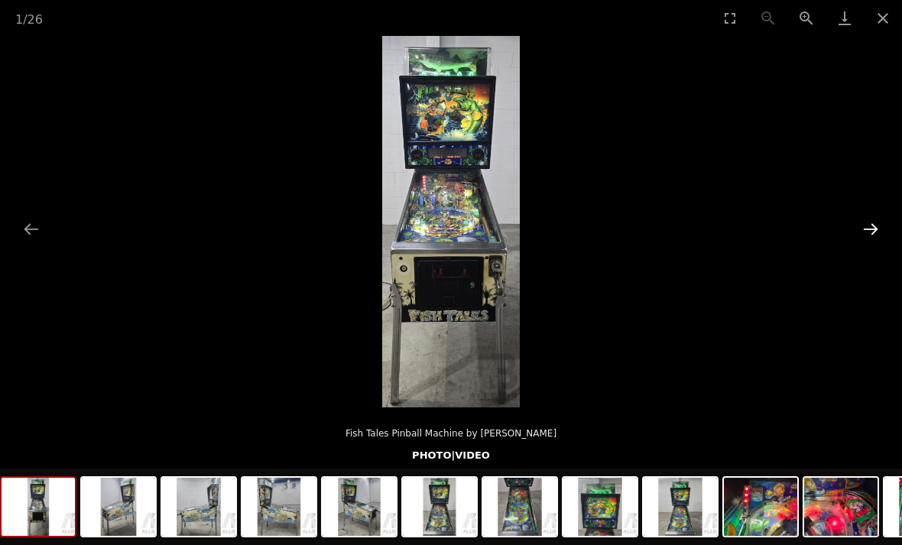
click at [867, 228] on button "Next slide" at bounding box center [870, 229] width 32 height 30
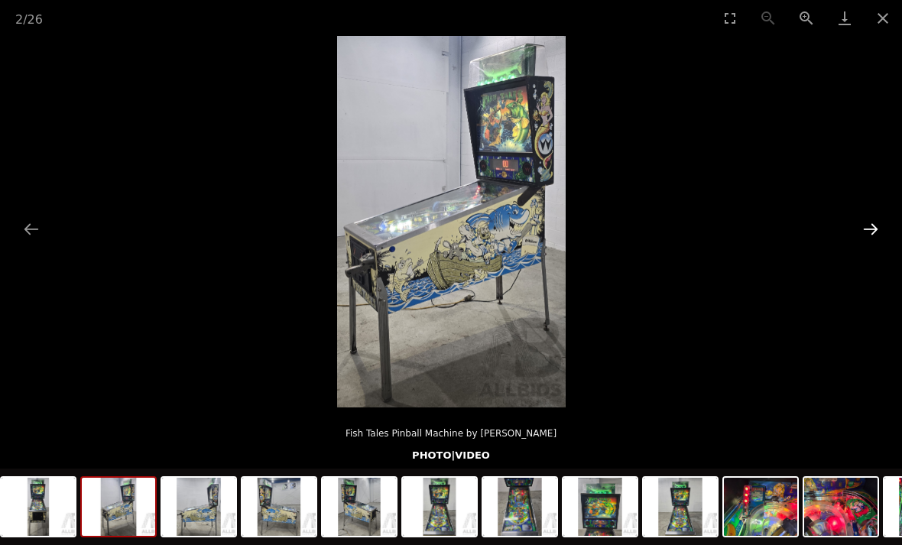
click at [869, 225] on button "Next slide" at bounding box center [870, 229] width 32 height 30
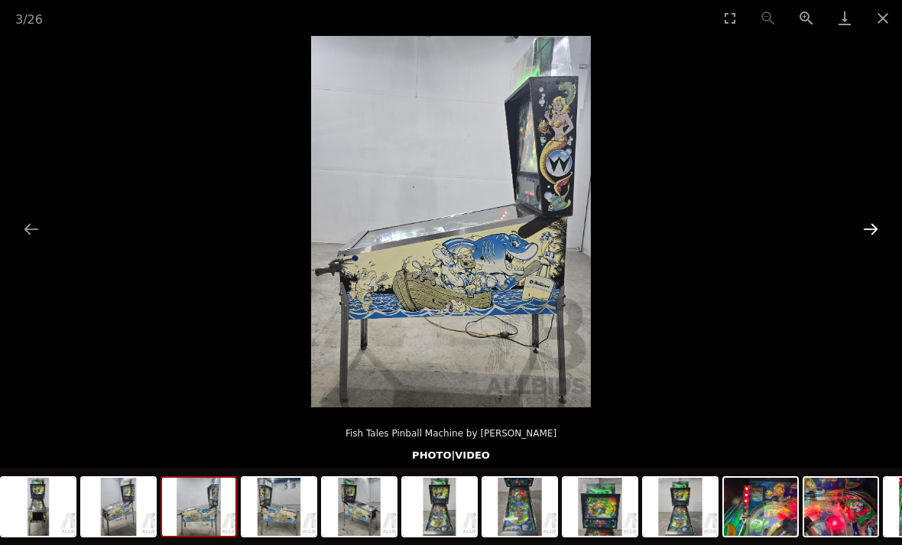
click at [872, 229] on button "Next slide" at bounding box center [870, 229] width 32 height 30
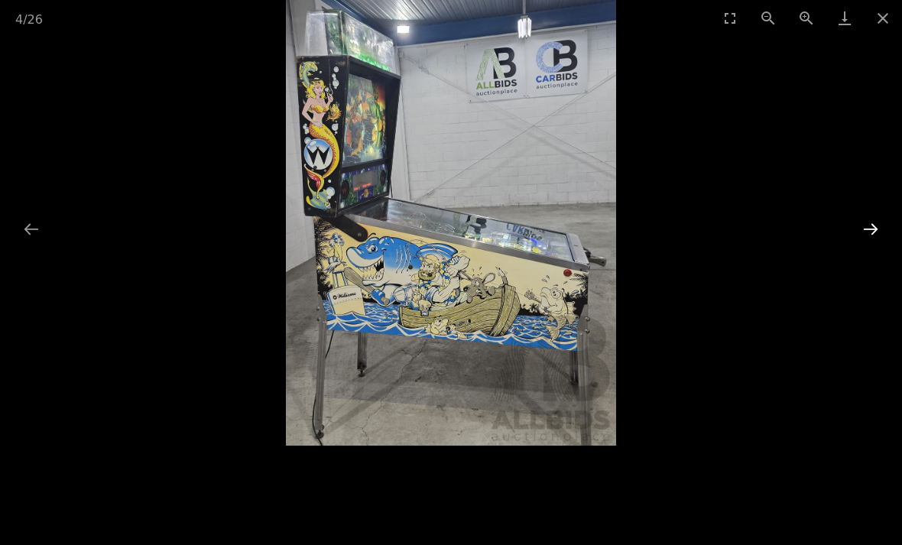
click at [870, 225] on button "Next slide" at bounding box center [870, 229] width 32 height 30
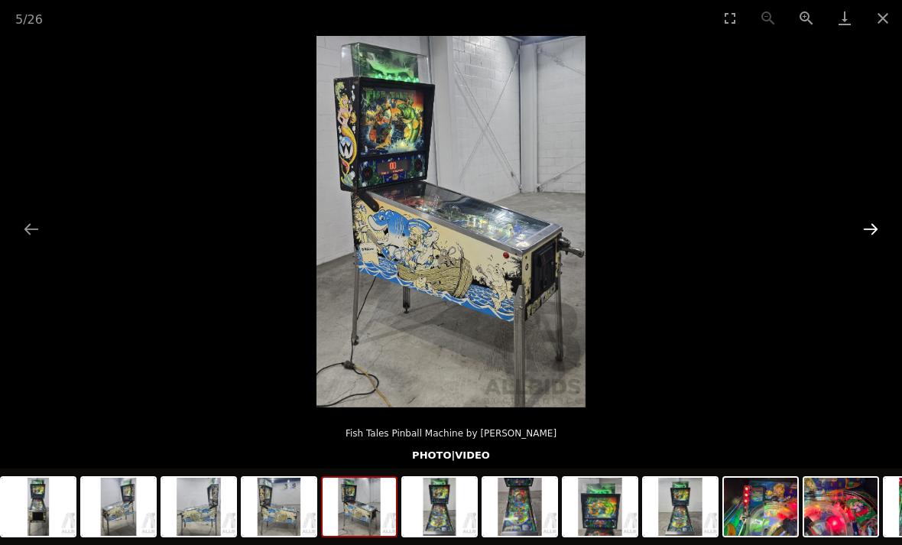
click at [869, 225] on button "Next slide" at bounding box center [870, 229] width 32 height 30
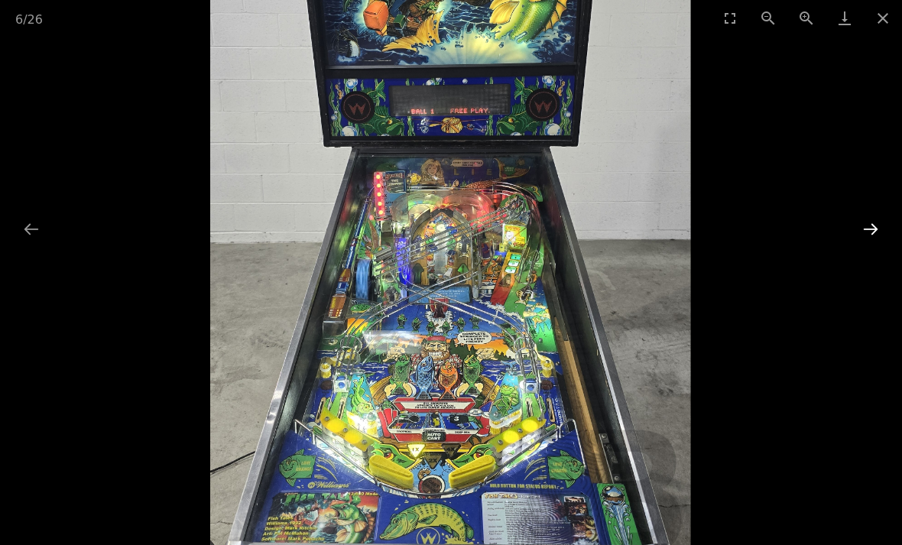
click at [870, 222] on button "Next slide" at bounding box center [870, 229] width 32 height 30
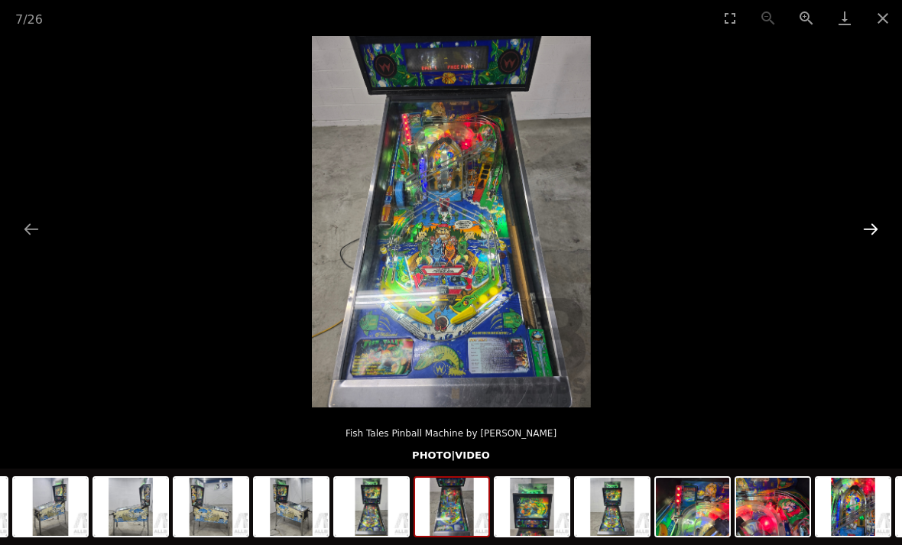
click at [870, 219] on button "Next slide" at bounding box center [870, 229] width 32 height 30
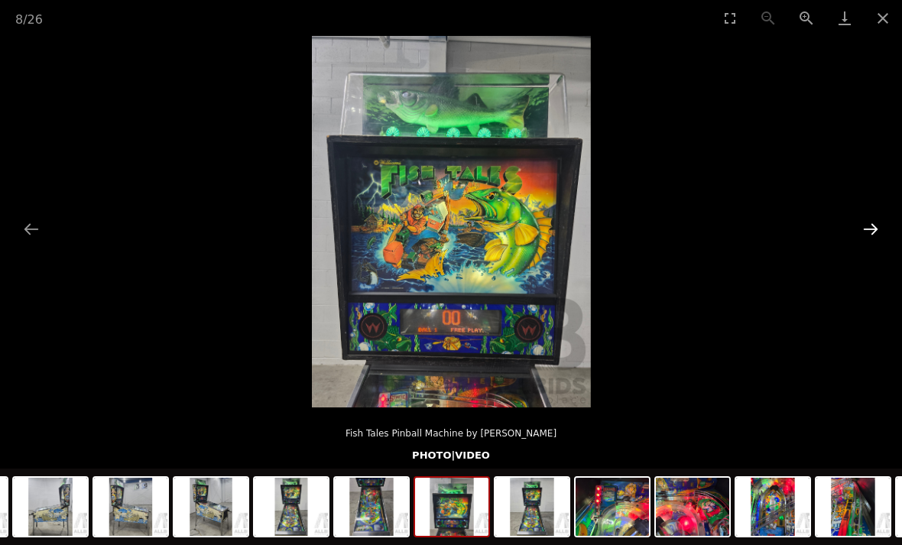
click at [866, 228] on button "Next slide" at bounding box center [870, 229] width 32 height 30
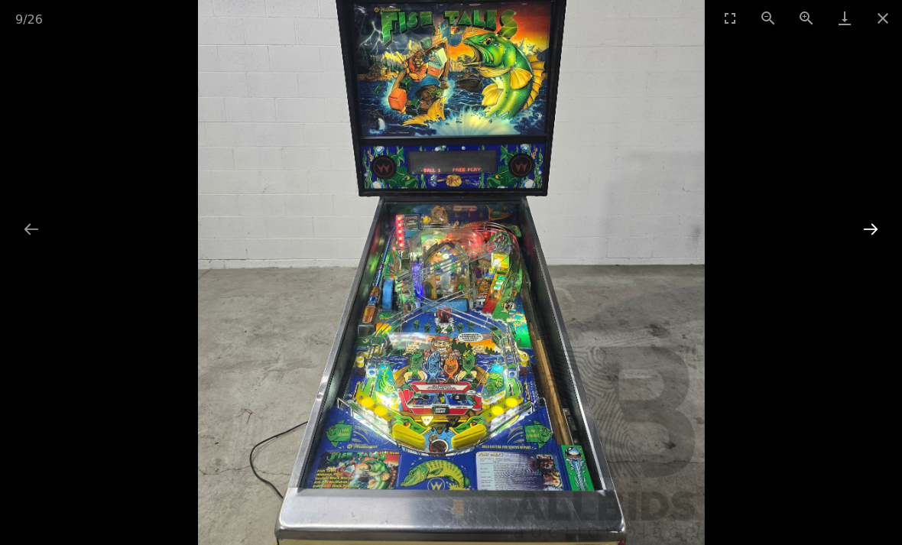
click at [864, 229] on button "Next slide" at bounding box center [870, 229] width 32 height 30
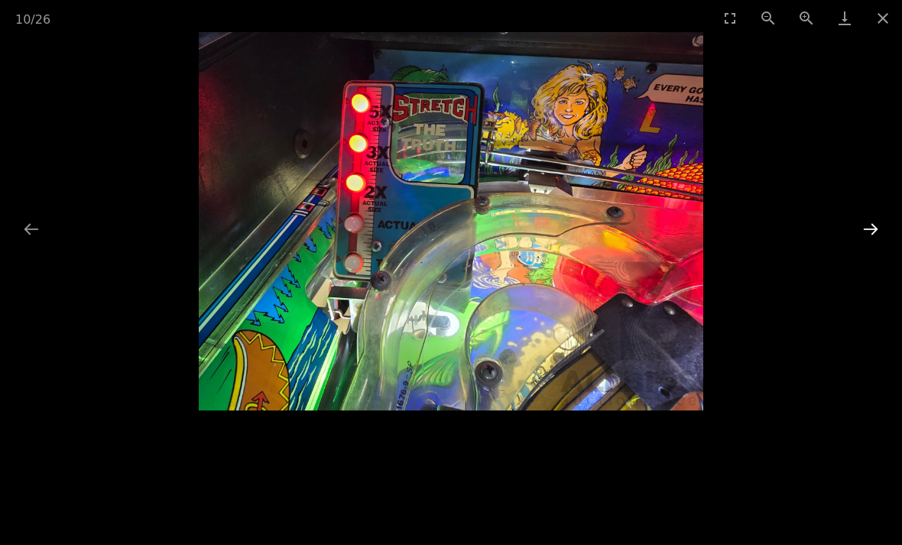
click at [861, 229] on button "Next slide" at bounding box center [870, 229] width 32 height 30
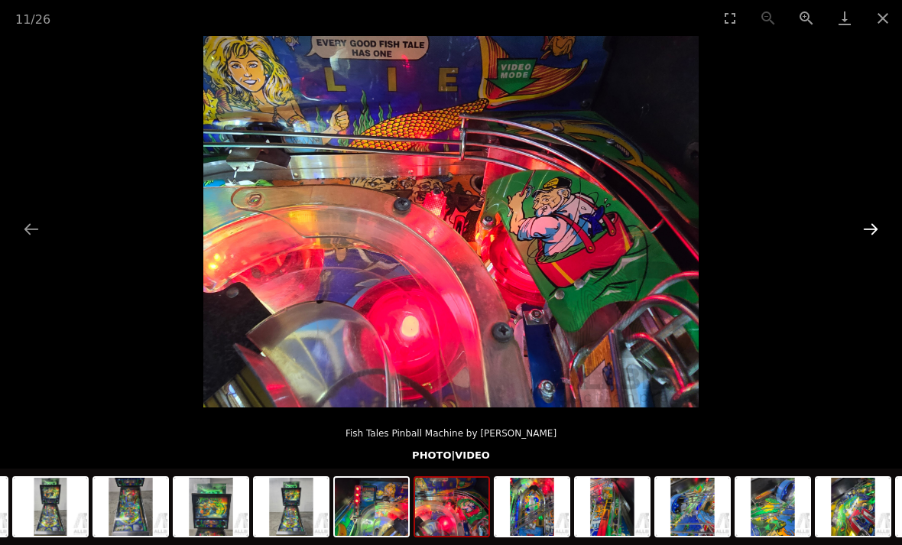
click at [867, 232] on button "Next slide" at bounding box center [870, 229] width 32 height 30
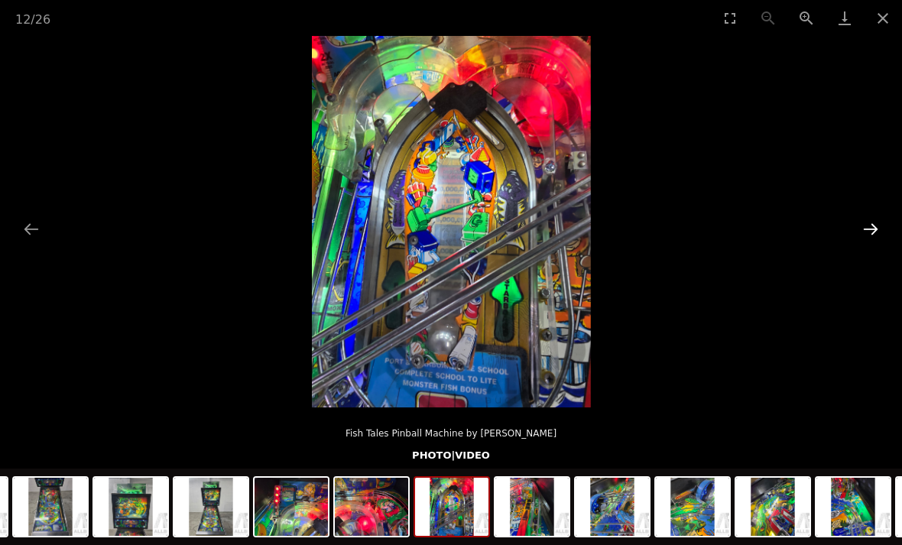
click at [865, 232] on button "Next slide" at bounding box center [870, 229] width 32 height 30
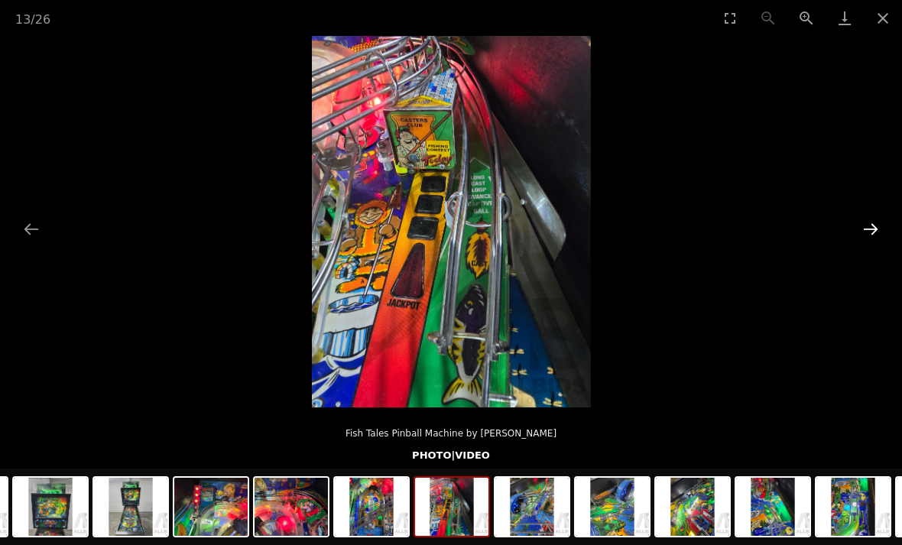
click at [866, 227] on button "Next slide" at bounding box center [870, 229] width 32 height 30
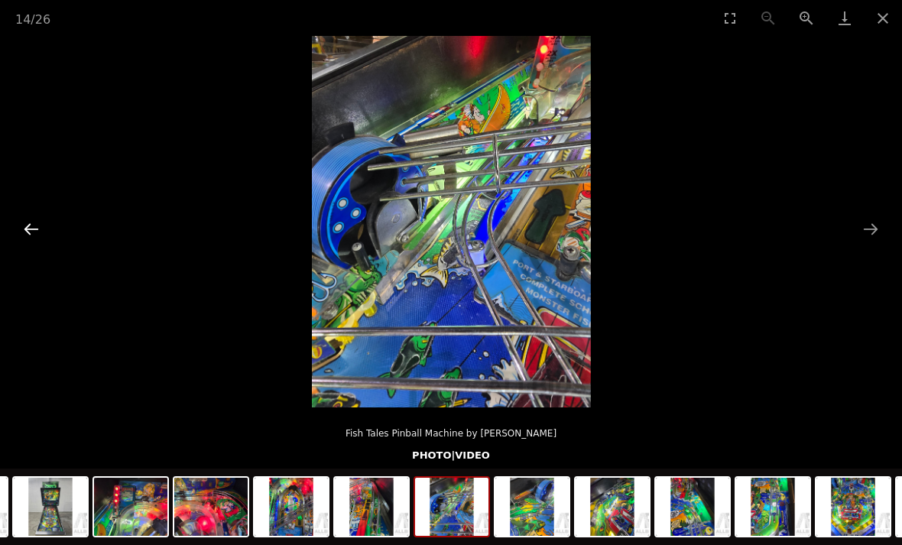
click at [28, 236] on button "Previous slide" at bounding box center [31, 229] width 32 height 30
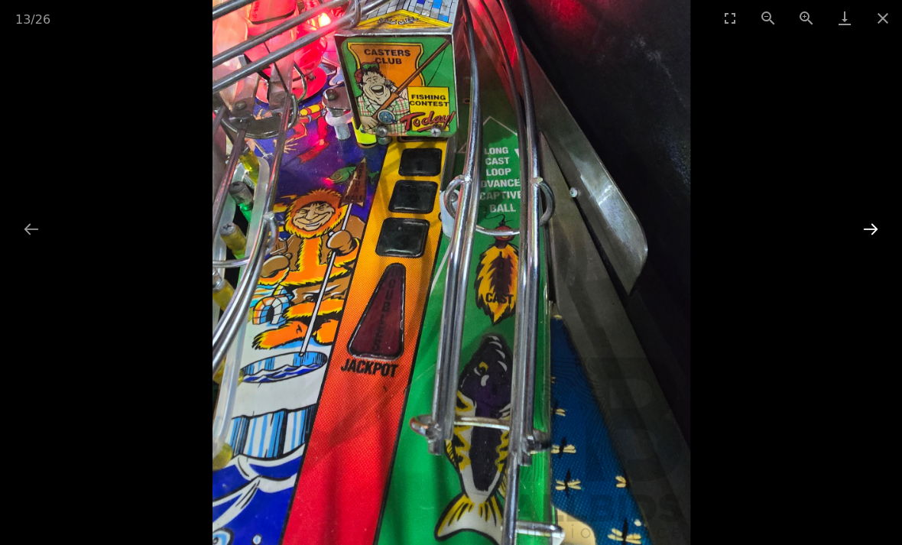
click at [867, 223] on button "Next slide" at bounding box center [870, 229] width 32 height 30
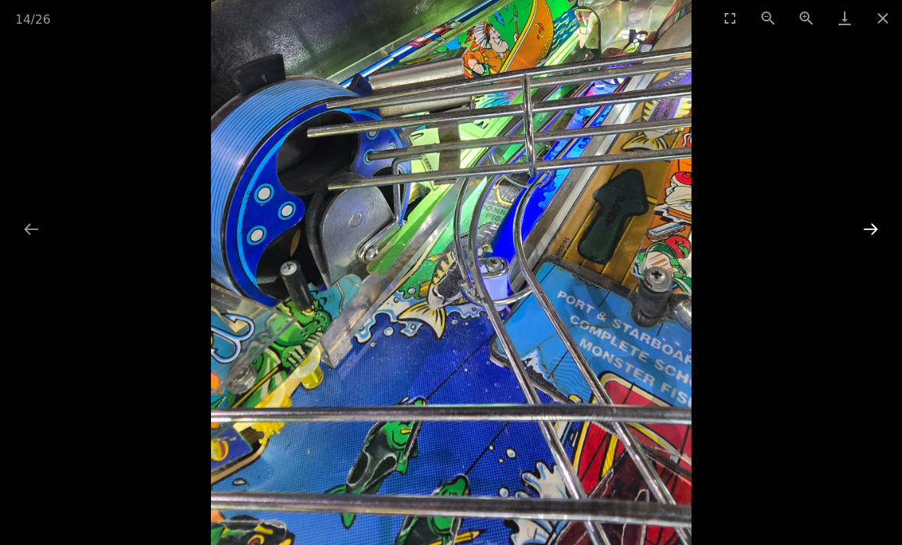
click at [859, 225] on button "Next slide" at bounding box center [870, 229] width 32 height 30
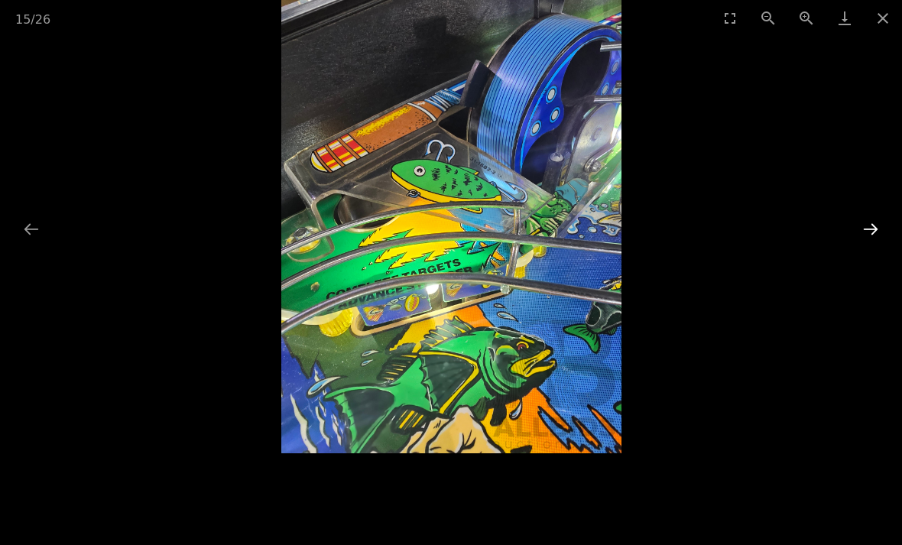
click at [863, 228] on button "Next slide" at bounding box center [870, 229] width 32 height 30
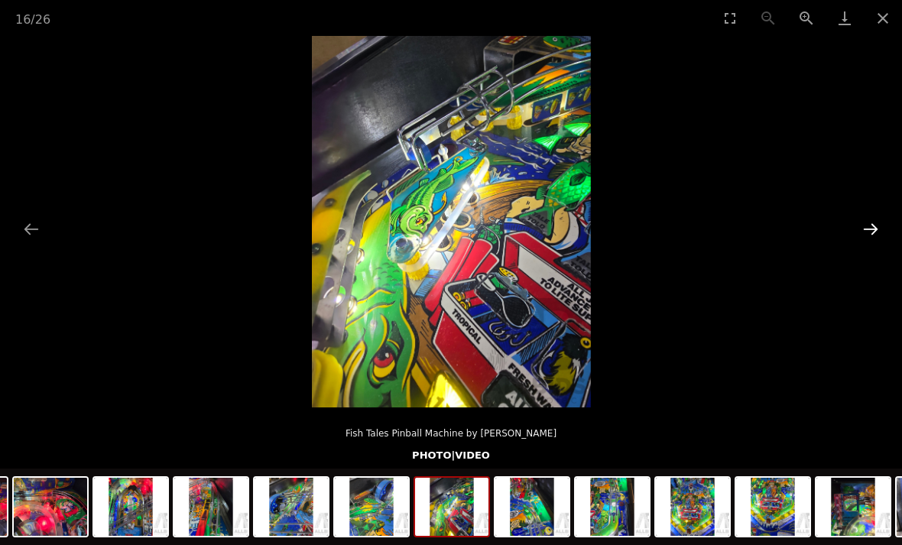
click at [870, 226] on button "Next slide" at bounding box center [870, 229] width 32 height 30
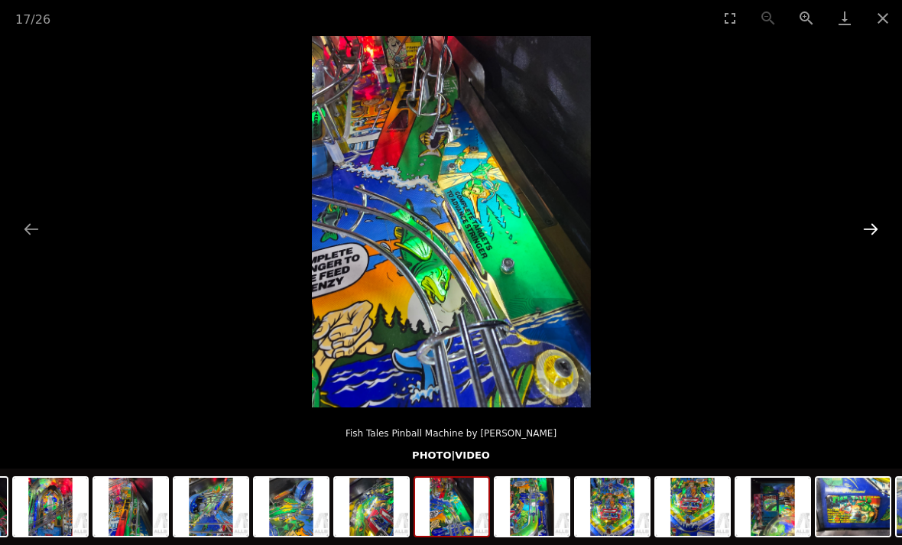
click at [871, 235] on button "Next slide" at bounding box center [870, 229] width 32 height 30
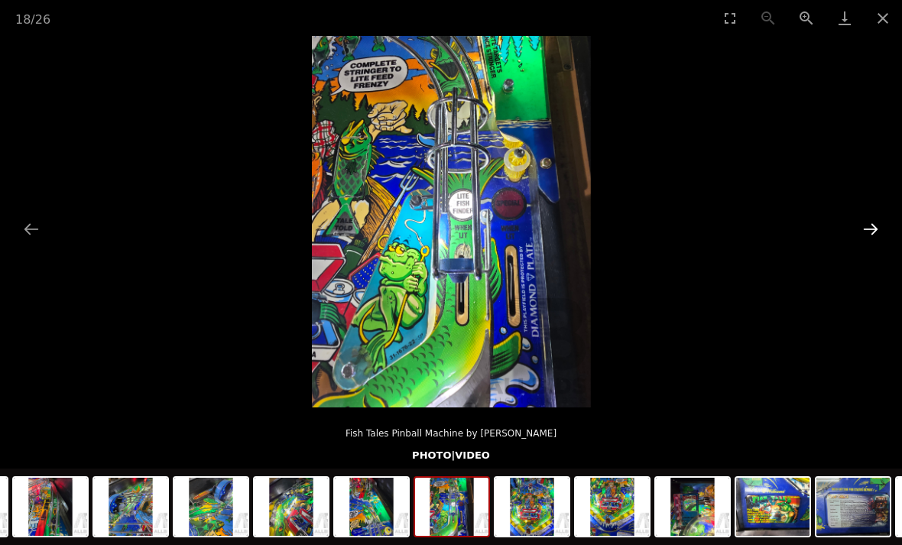
click at [872, 225] on button "Next slide" at bounding box center [870, 229] width 32 height 30
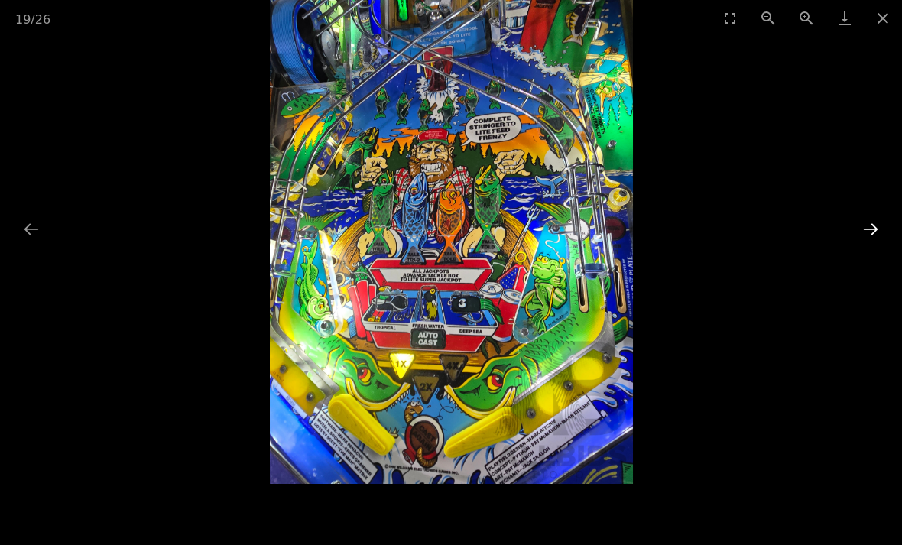
click at [872, 223] on button "Next slide" at bounding box center [870, 229] width 32 height 30
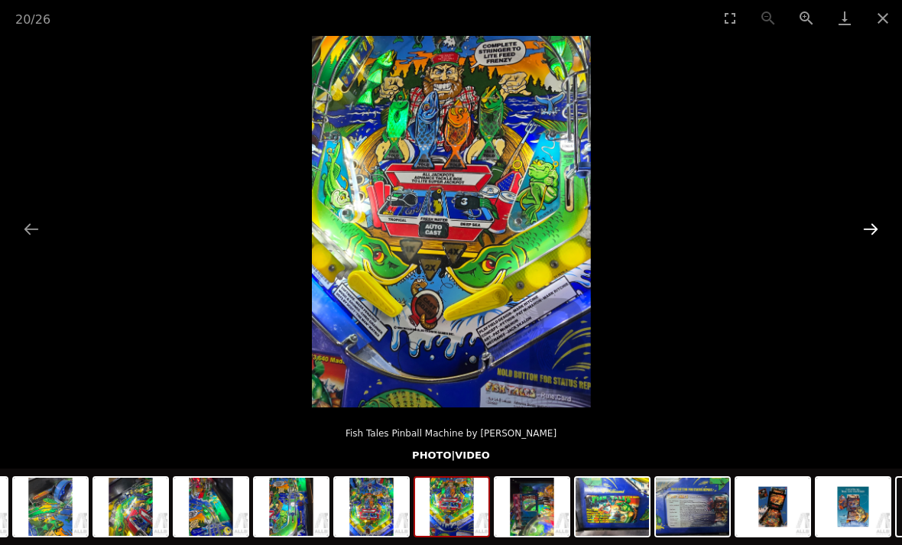
click at [867, 224] on button "Next slide" at bounding box center [870, 229] width 32 height 30
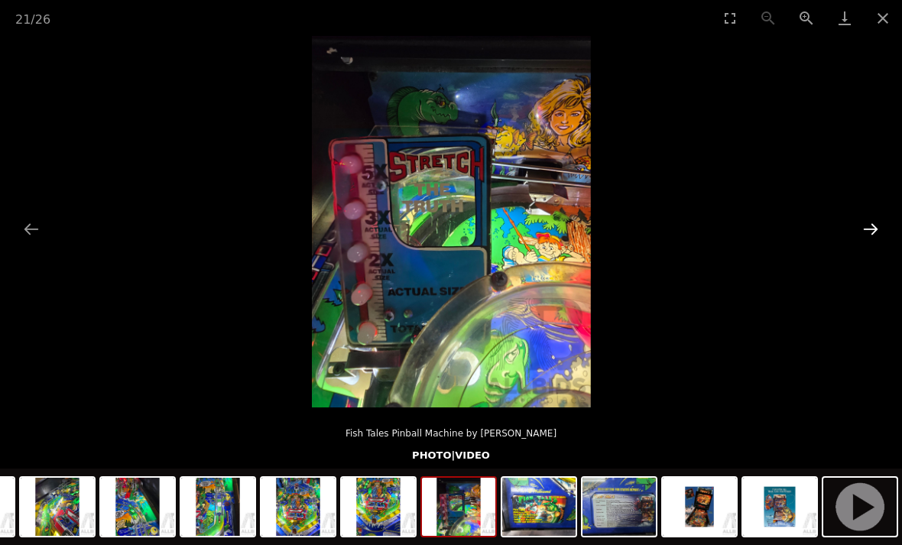
click at [866, 221] on button "Next slide" at bounding box center [870, 229] width 32 height 30
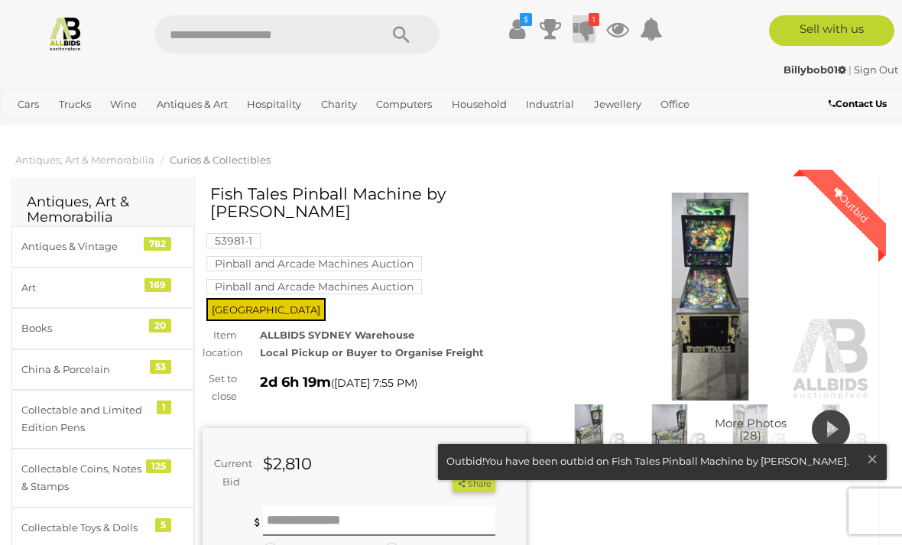
click at [258, 37] on input "text" at bounding box center [258, 34] width 209 height 38
type input "*******"
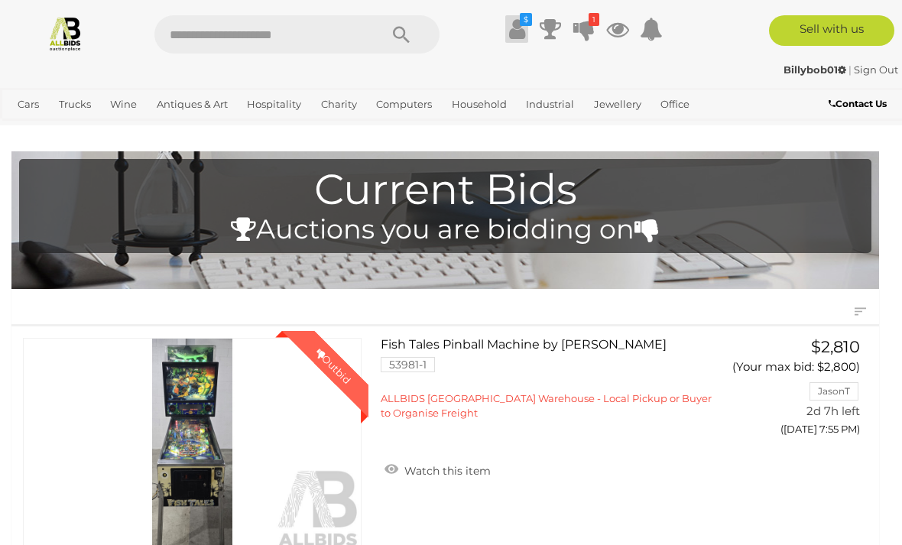
click at [522, 27] on icon at bounding box center [517, 29] width 16 height 28
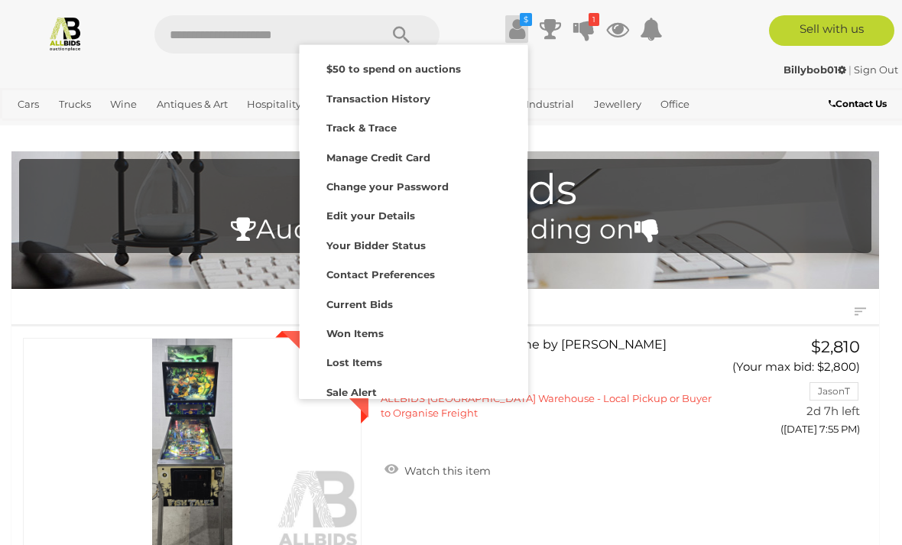
click at [646, 71] on div "Billybob01 | Sign Out" at bounding box center [451, 70] width 894 height 18
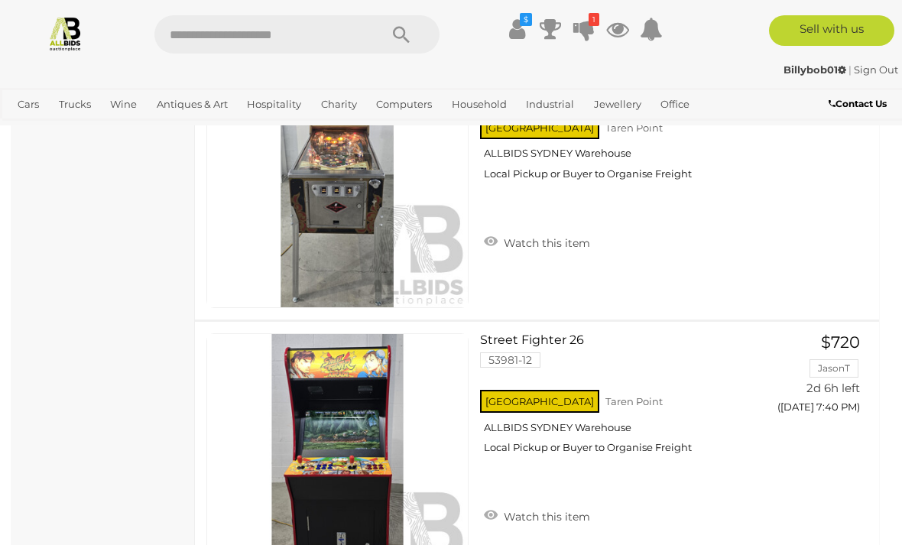
scroll to position [2785, 0]
